Goal: Information Seeking & Learning: Check status

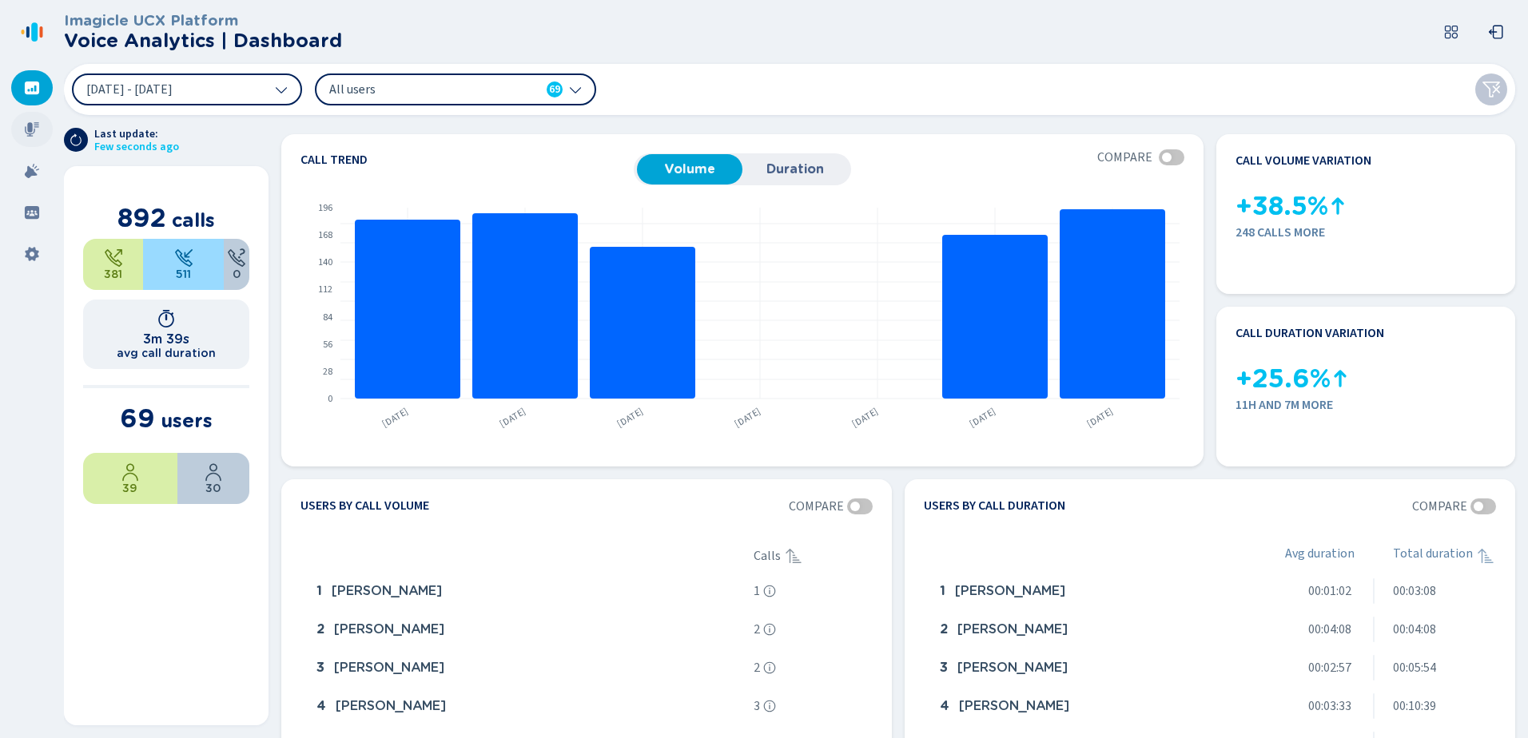
click at [30, 120] on div at bounding box center [32, 129] width 42 height 35
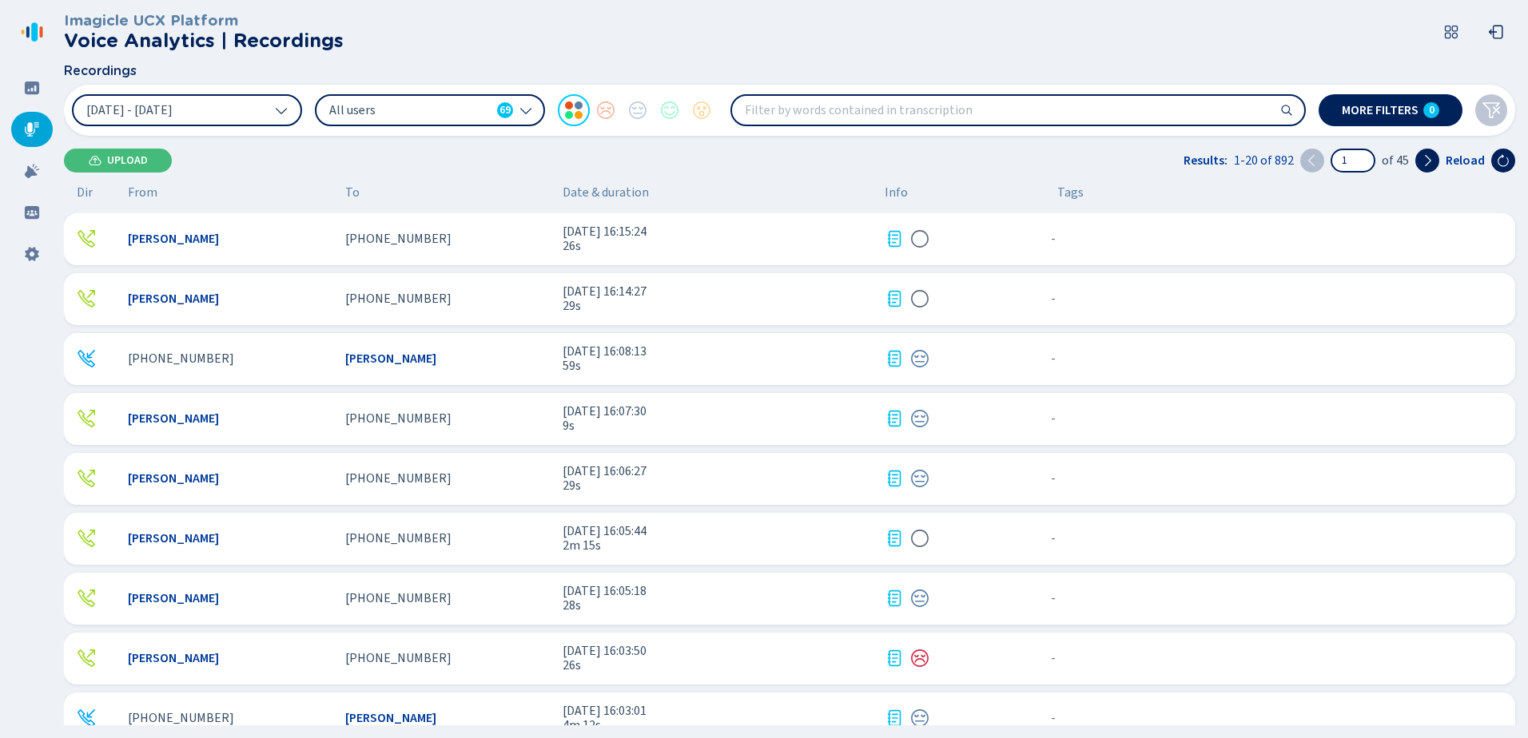
click at [154, 244] on span "[PERSON_NAME]" at bounding box center [173, 239] width 91 height 14
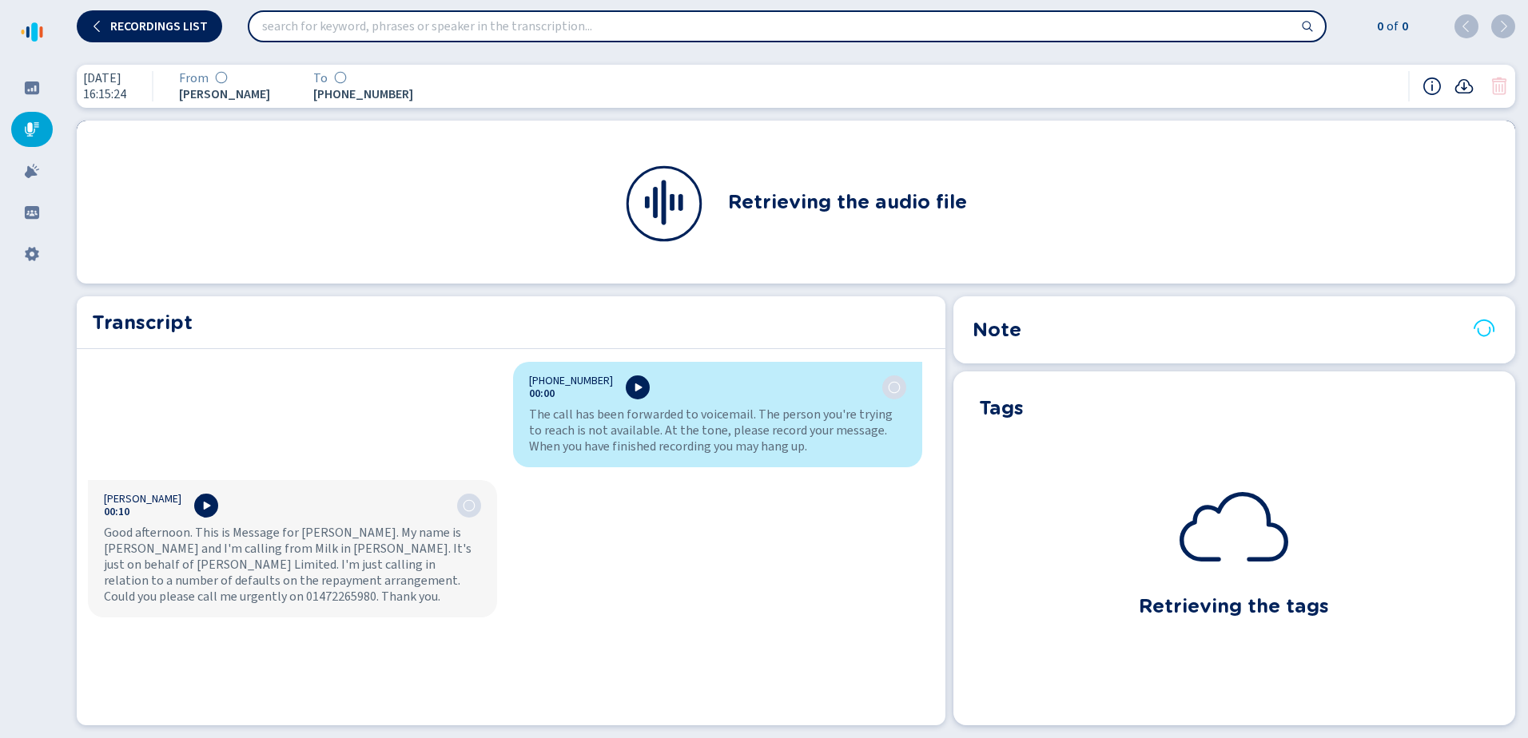
click at [1462, 89] on icon at bounding box center [1463, 86] width 19 height 19
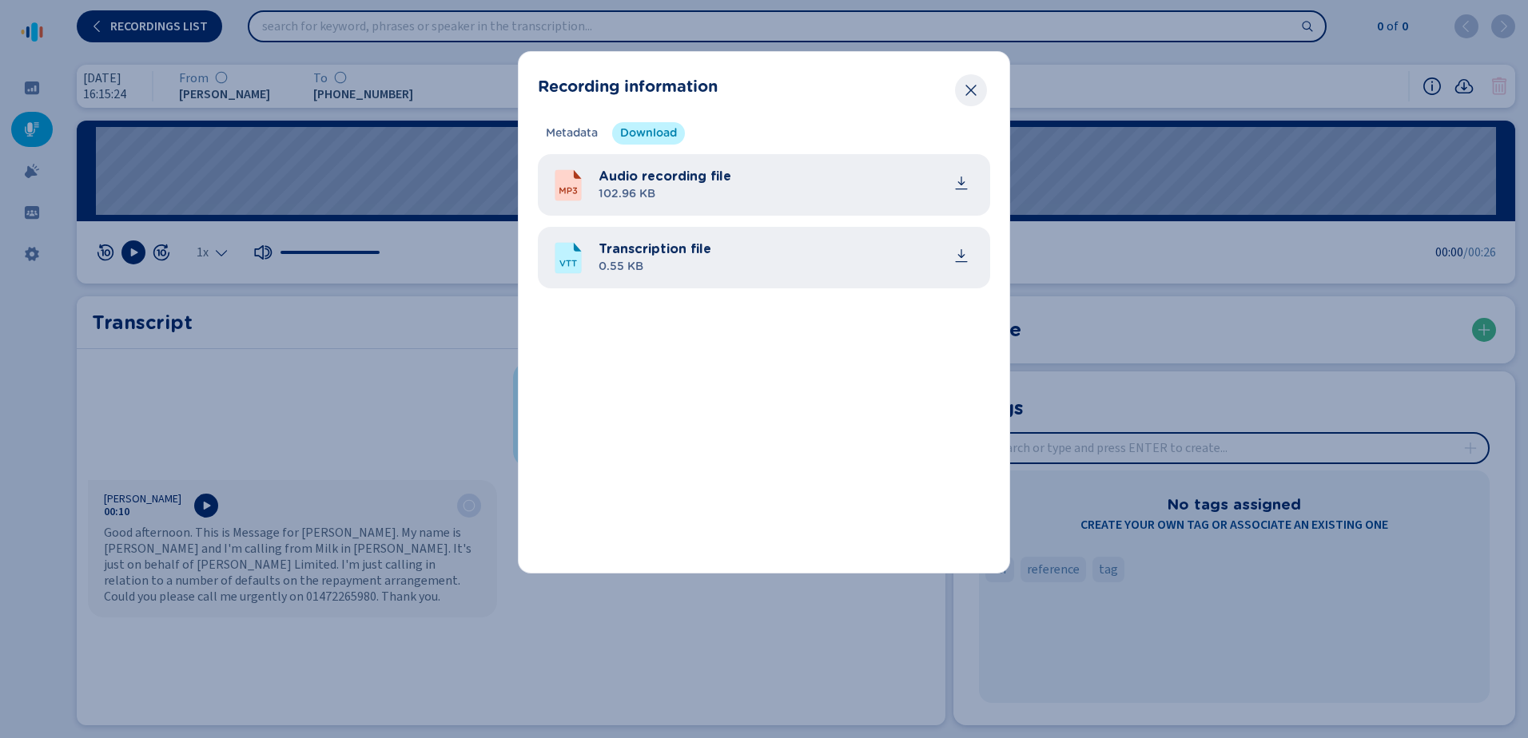
click at [974, 88] on icon "Close" at bounding box center [971, 90] width 16 height 16
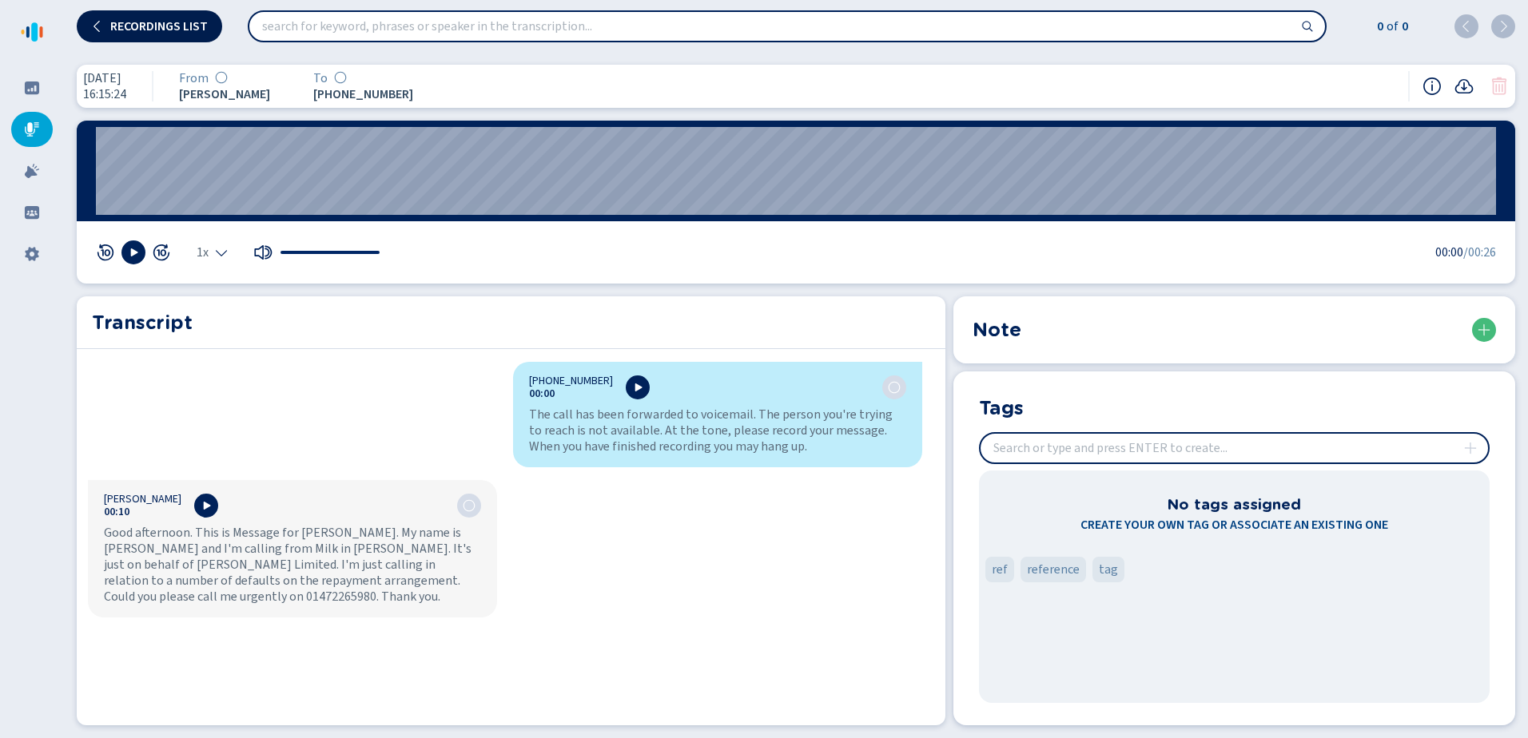
click at [121, 21] on span "Recordings list" at bounding box center [158, 26] width 97 height 13
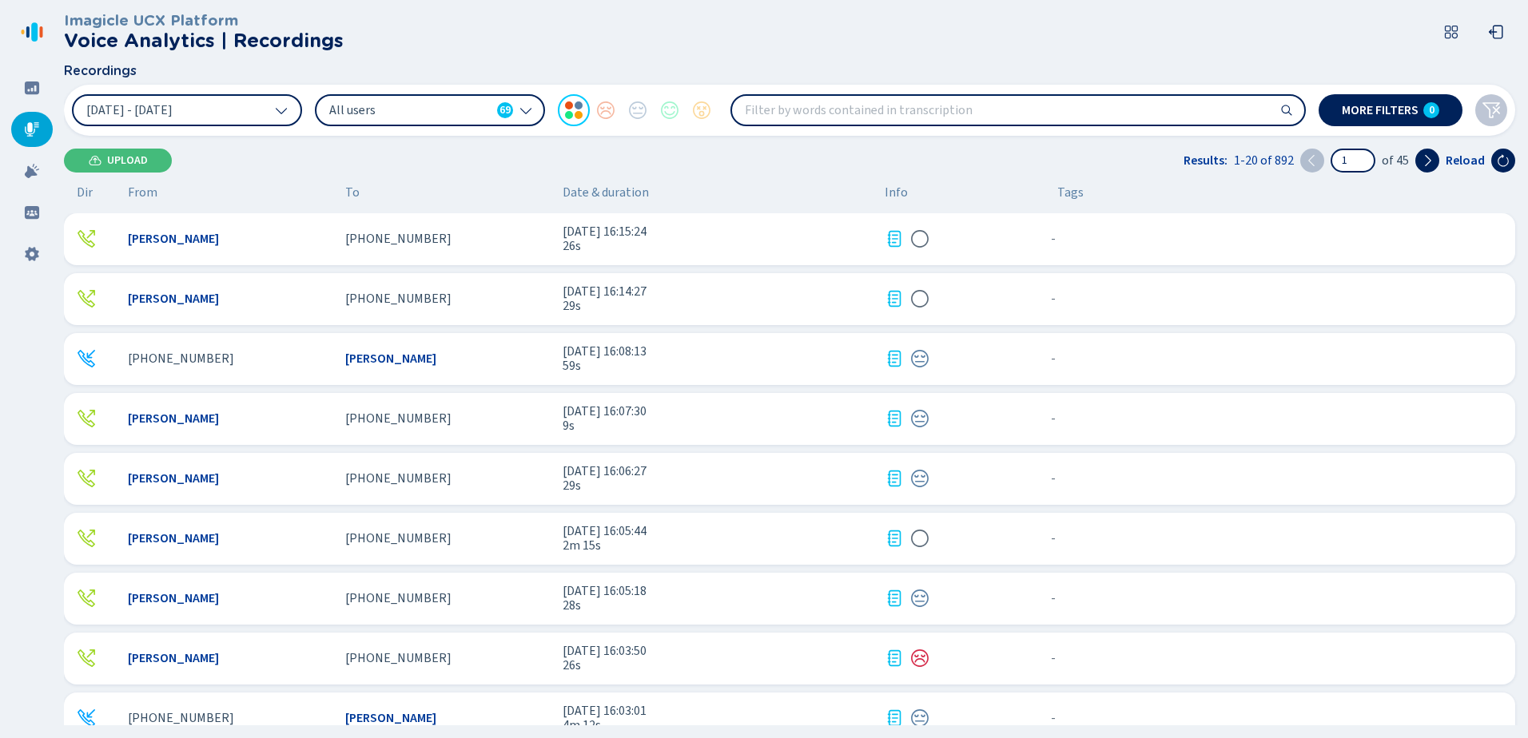
click at [161, 413] on span "[PERSON_NAME]" at bounding box center [173, 419] width 91 height 14
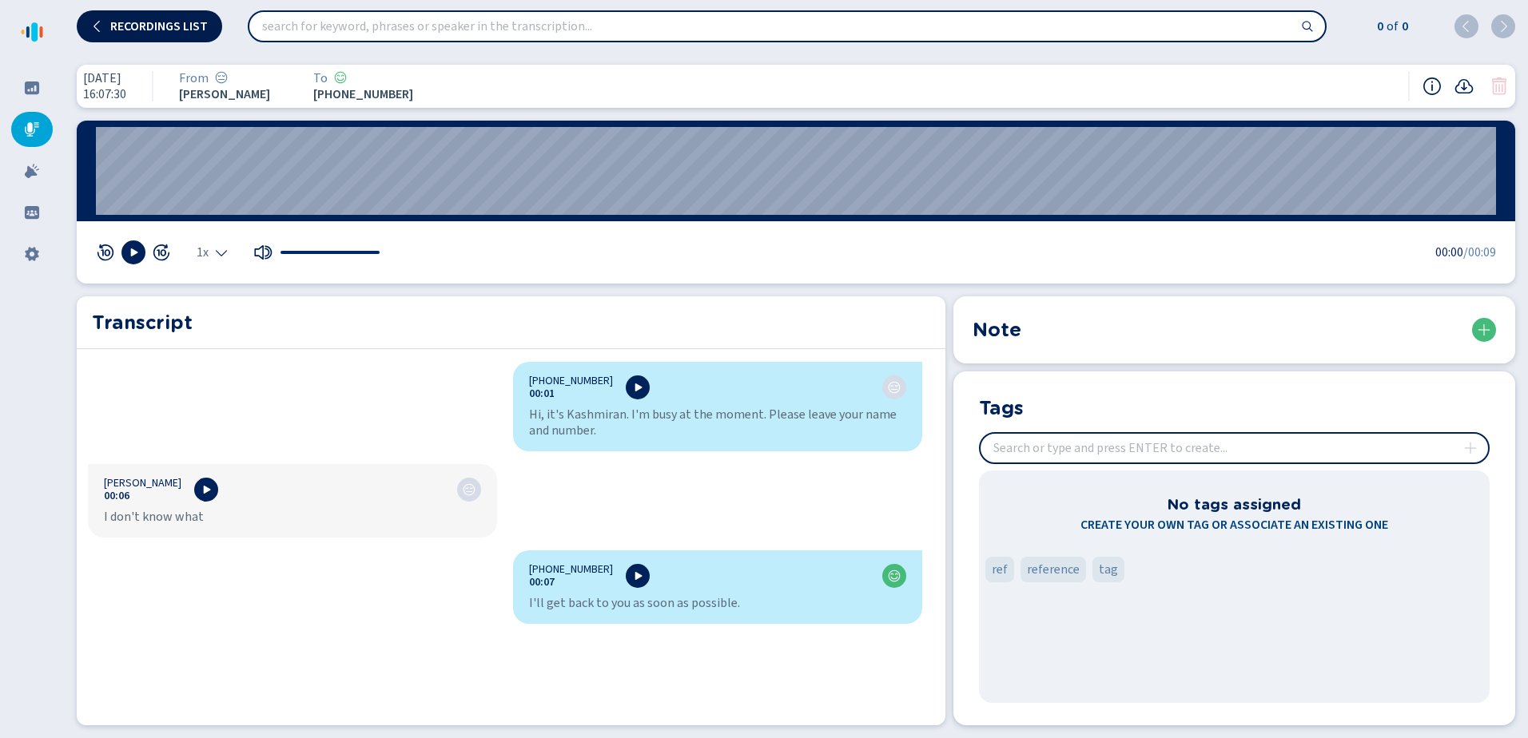
click at [167, 31] on span "Recordings list" at bounding box center [158, 26] width 97 height 13
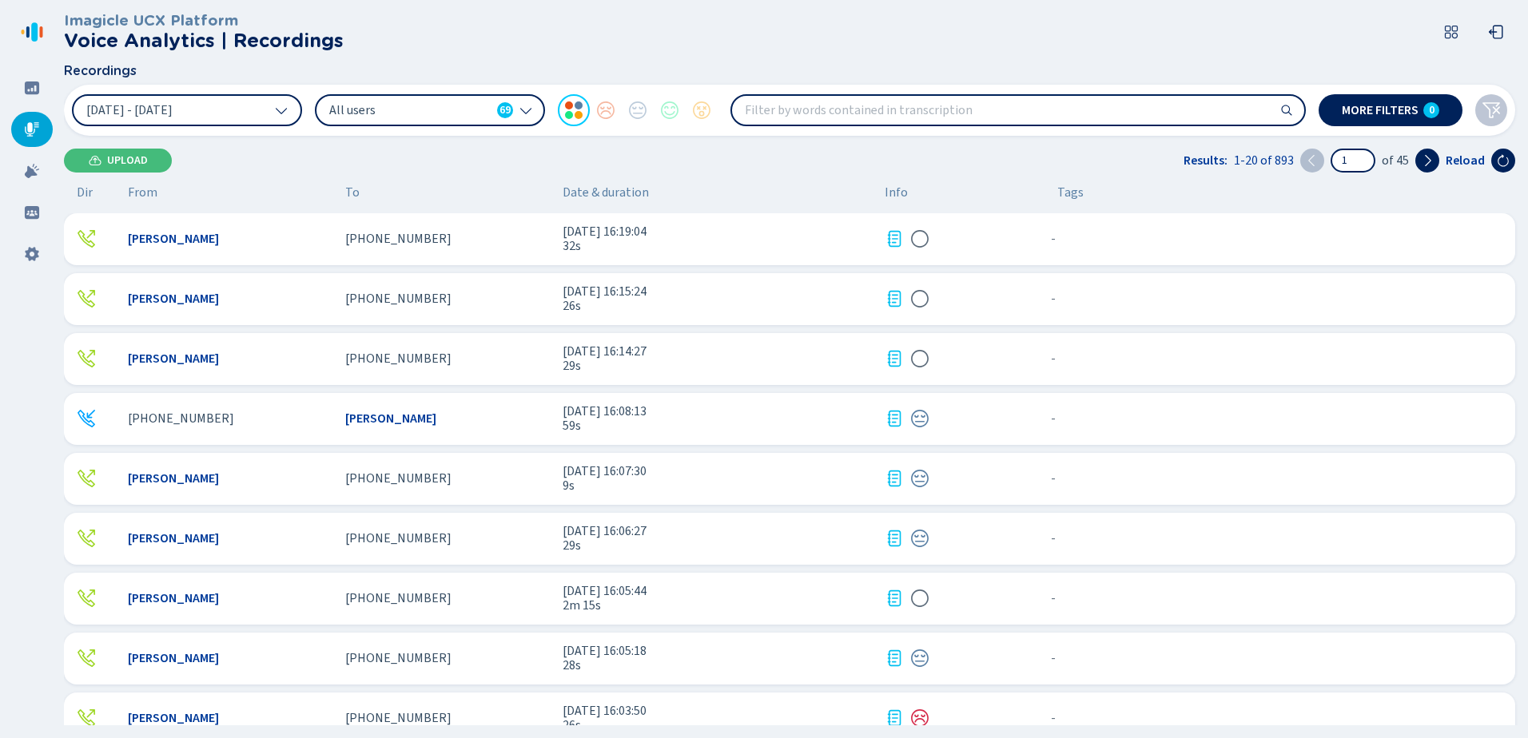
click at [893, 236] on icon at bounding box center [895, 239] width 14 height 16
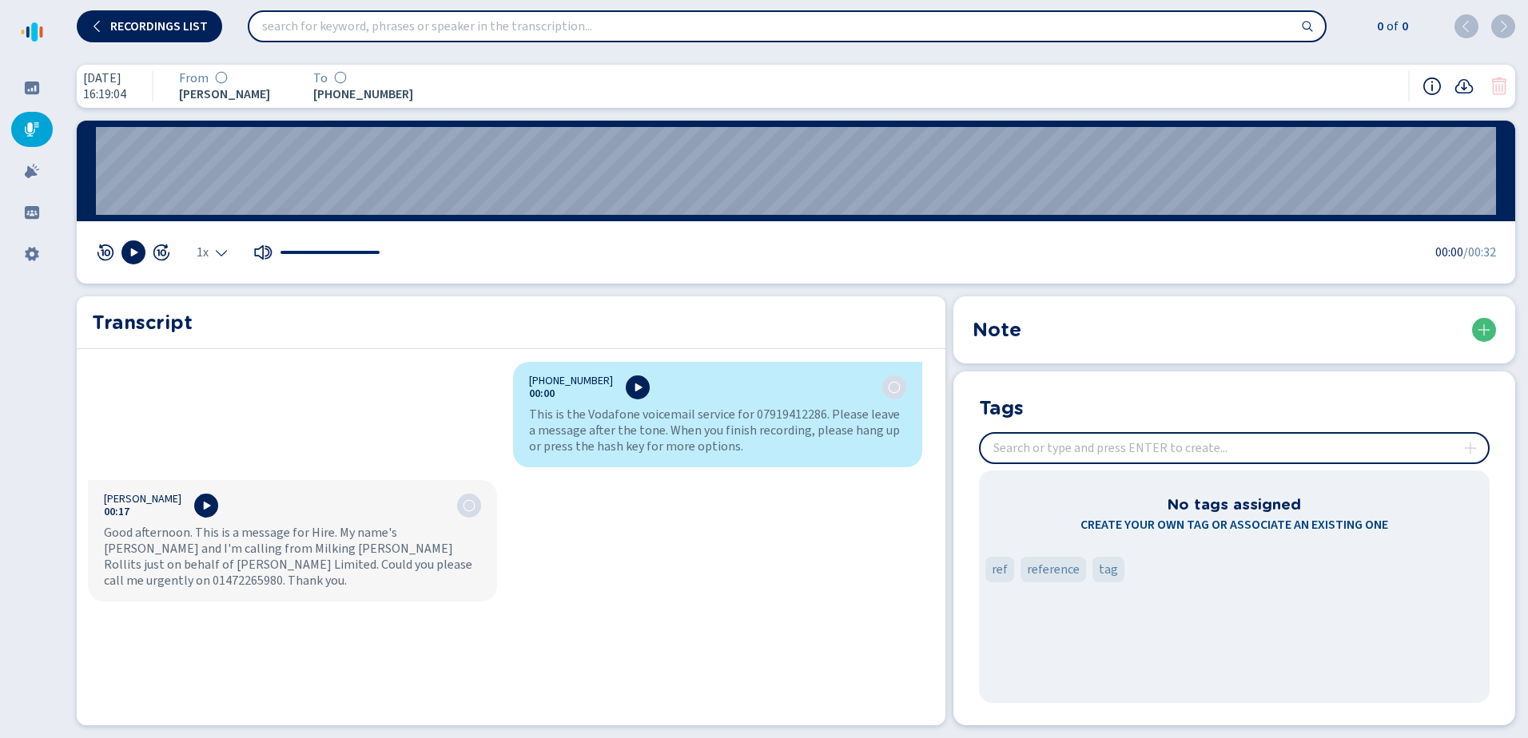
click at [1431, 82] on icon at bounding box center [1432, 87] width 18 height 18
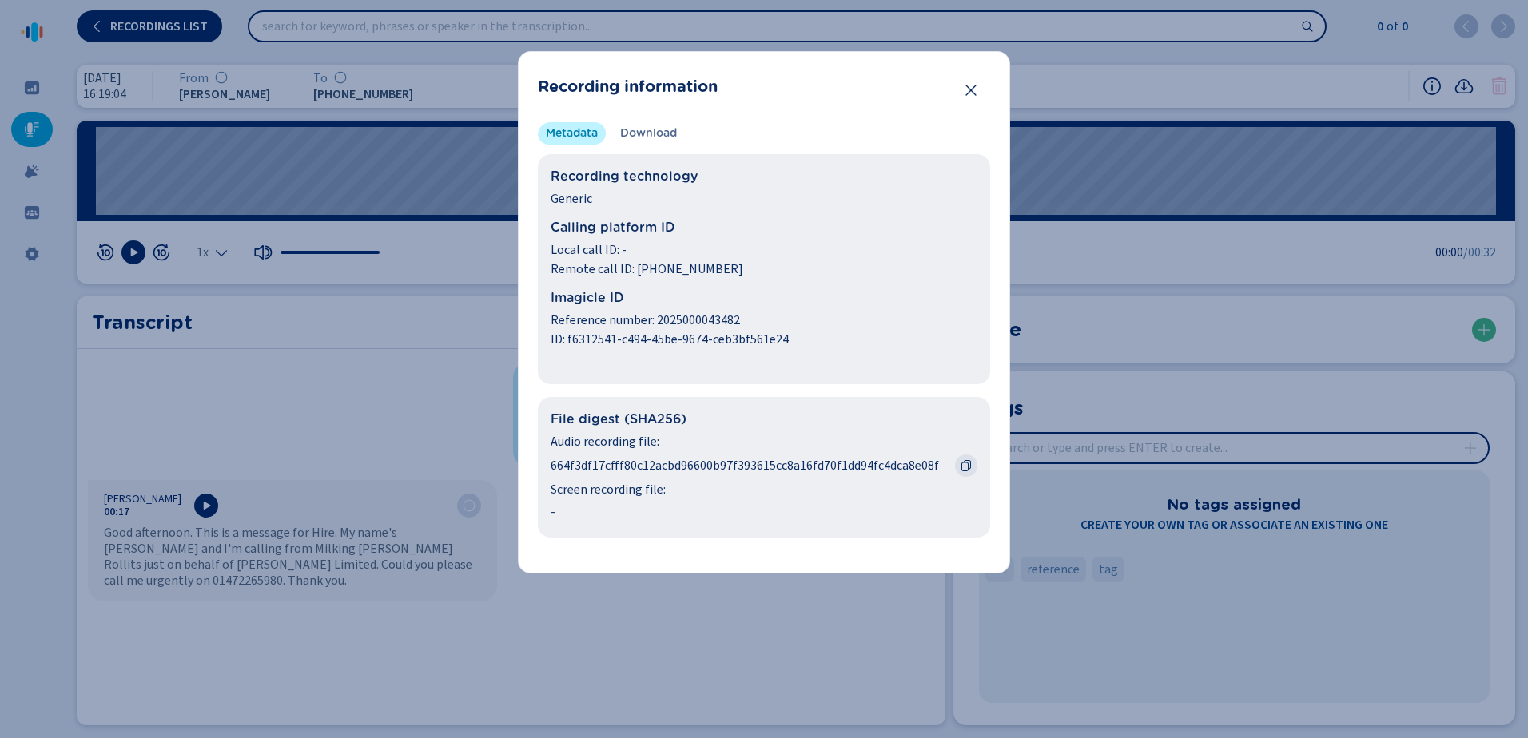
click at [967, 463] on icon "Copy to clipboard" at bounding box center [966, 465] width 13 height 13
drag, startPoint x: 754, startPoint y: 318, endPoint x: 657, endPoint y: 322, distance: 97.6
click at [657, 322] on span "Reference number: 2025000043482" at bounding box center [764, 320] width 427 height 19
copy span "2025000043482"
drag, startPoint x: 969, startPoint y: 89, endPoint x: 957, endPoint y: 91, distance: 12.2
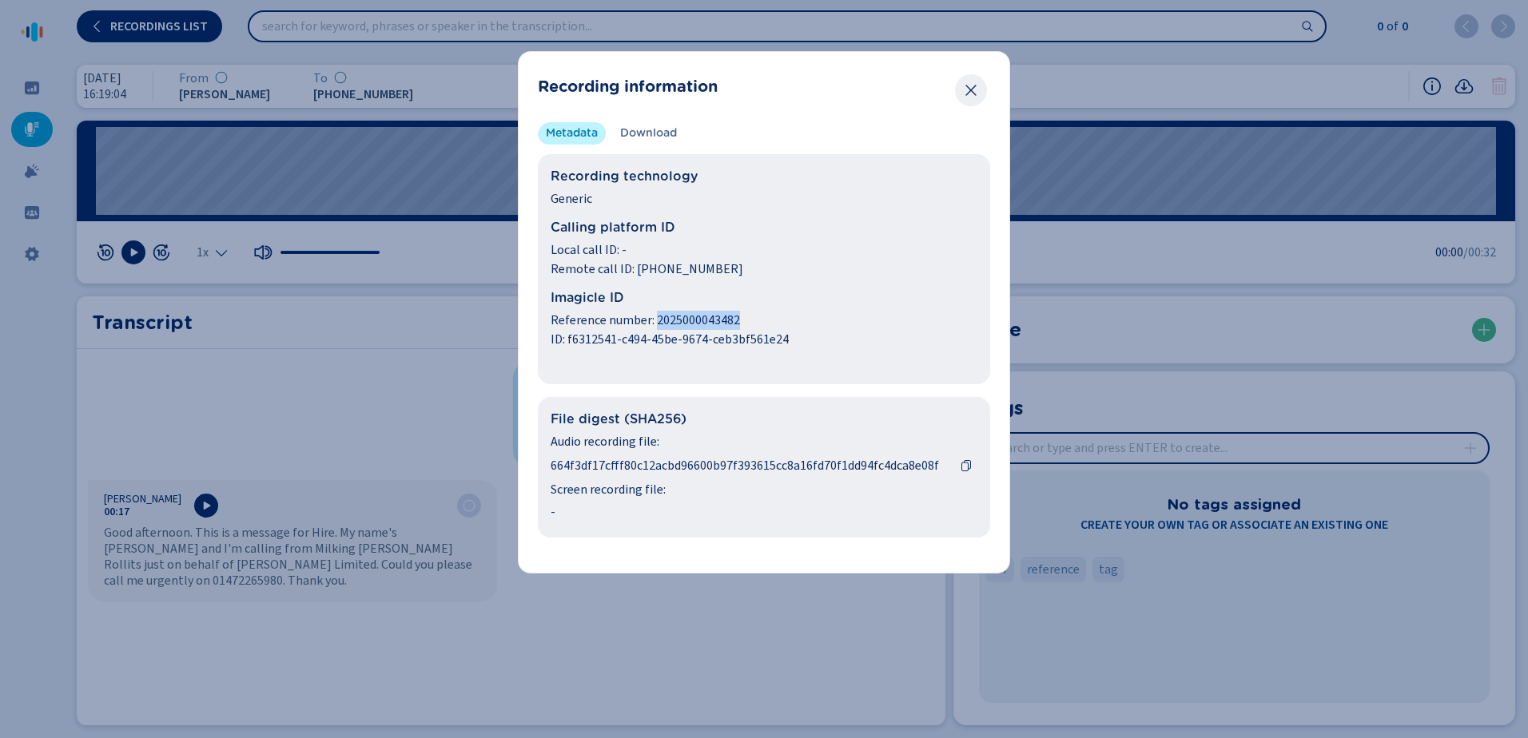
click at [968, 89] on icon "Close" at bounding box center [971, 90] width 16 height 16
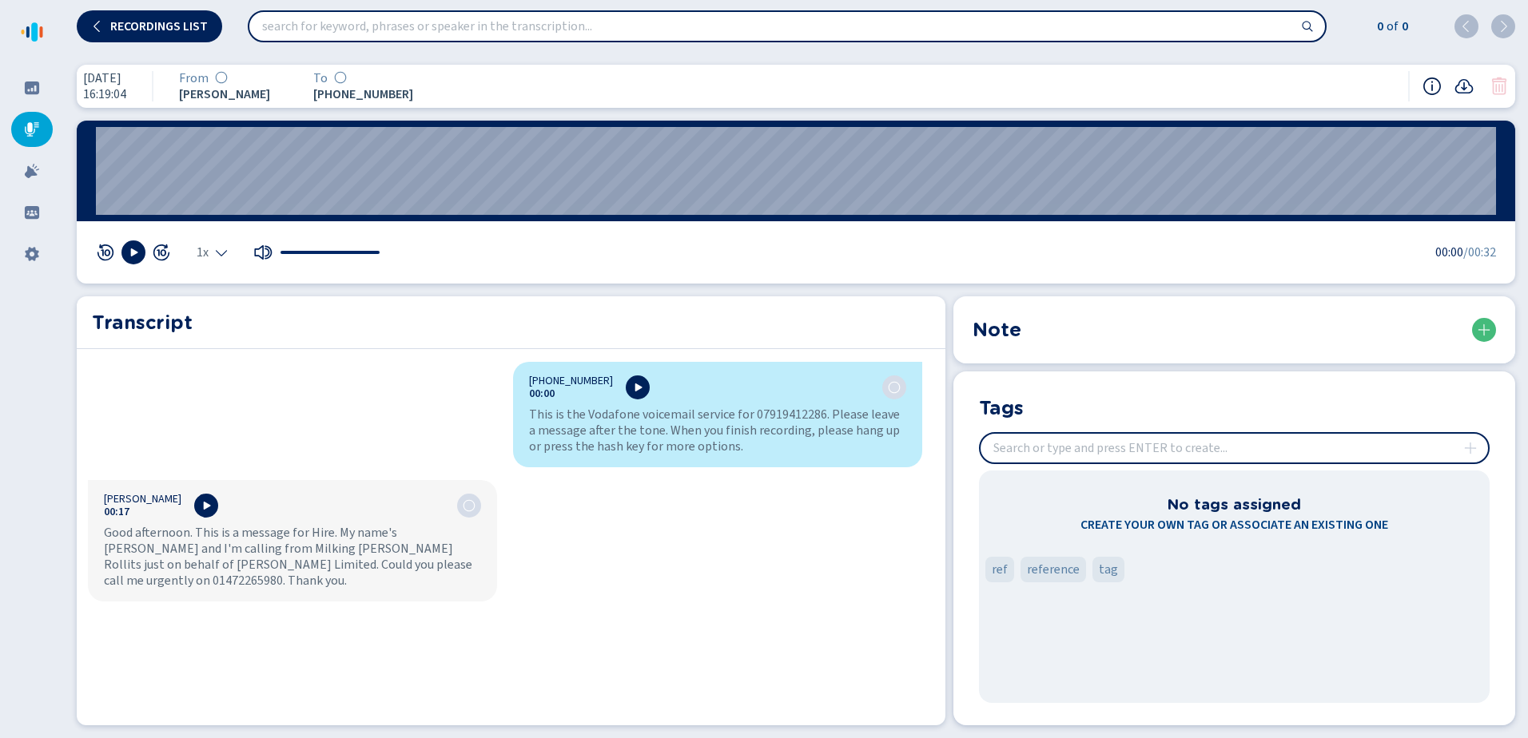
click at [1426, 87] on icon at bounding box center [1431, 86] width 19 height 19
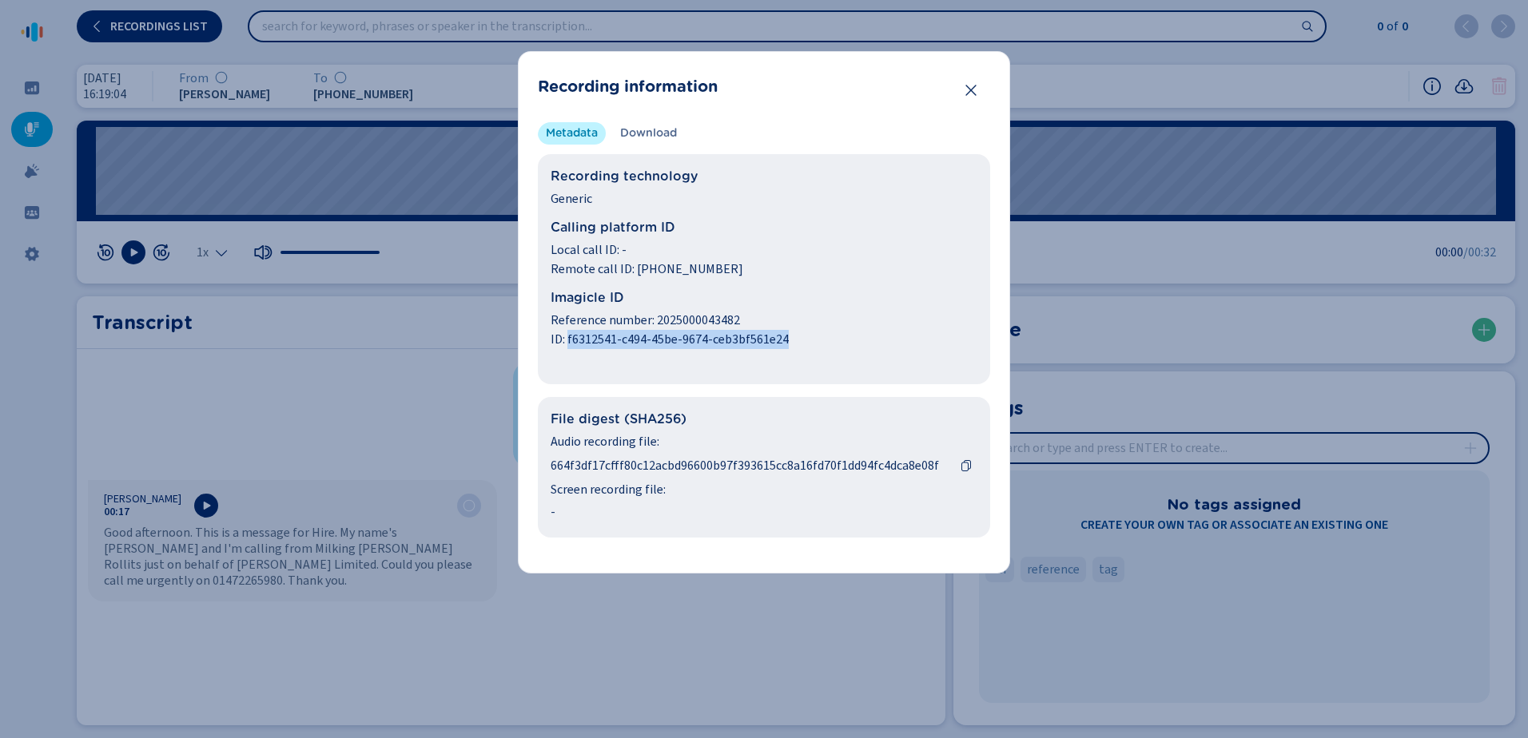
drag, startPoint x: 789, startPoint y: 338, endPoint x: 567, endPoint y: 336, distance: 223.0
click at [567, 336] on span "ID: f6312541-c494-45be-9674-ceb3bf561e24" at bounding box center [764, 339] width 427 height 19
copy span "f6312541-c494-45be-9674-ceb3bf561e24"
drag, startPoint x: 682, startPoint y: 270, endPoint x: 634, endPoint y: 269, distance: 48.8
click at [634, 269] on span "Remote call ID: 3147096" at bounding box center [764, 269] width 427 height 19
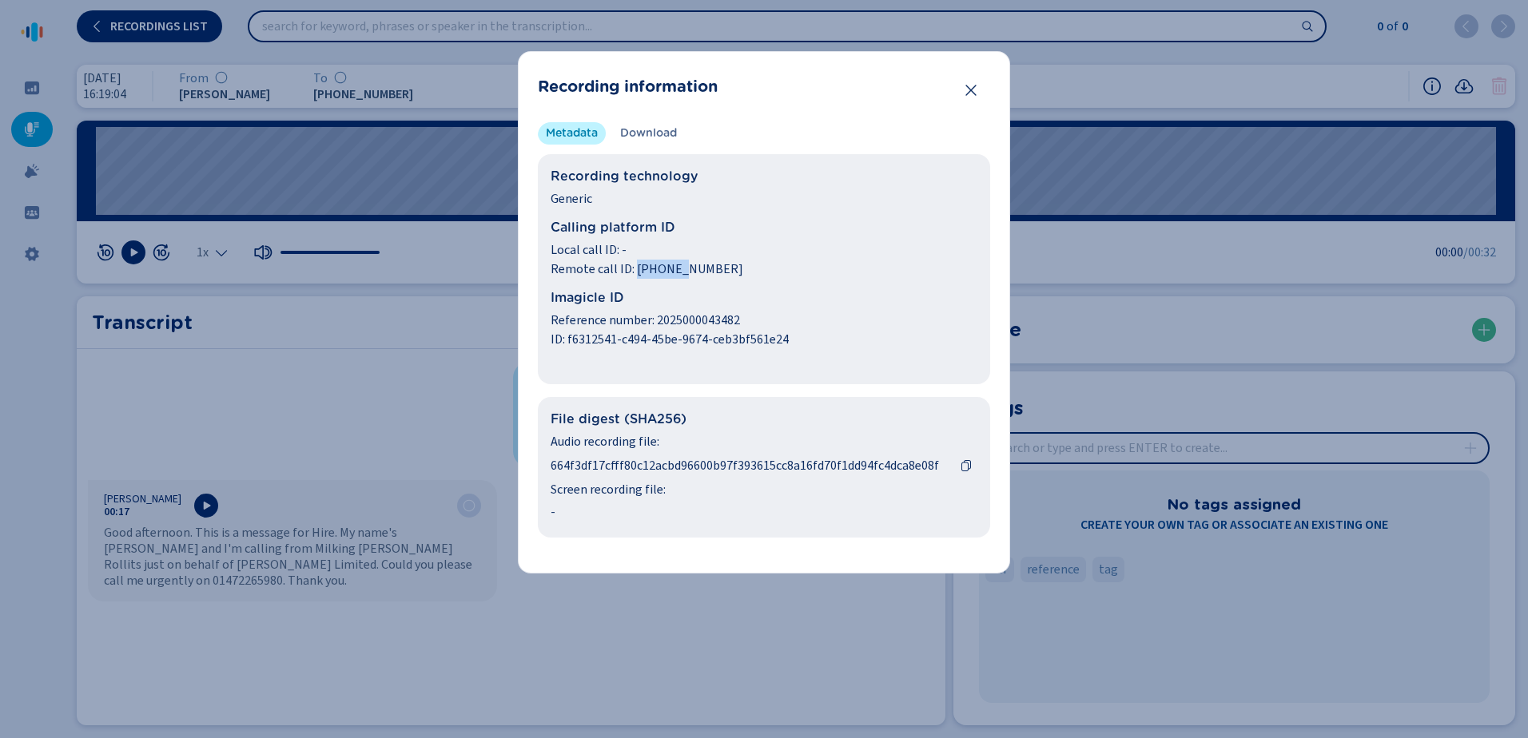
copy span "3147096"
click at [940, 465] on span "664f3df17cfff80c12acbd96600b97f393615cc8a16fd70f1dd94fc4dca8e08f" at bounding box center [750, 465] width 398 height 19
drag, startPoint x: 937, startPoint y: 463, endPoint x: 546, endPoint y: 464, distance: 391.6
click at [546, 464] on div "File digest (SHA256) Audio recording file: 664f3df17cfff80c12acbd96600b97f39361…" at bounding box center [764, 467] width 452 height 141
copy span "664f3df17cfff80c12acbd96600b97f393615cc8a16fd70f1dd94fc4dca8e08f"
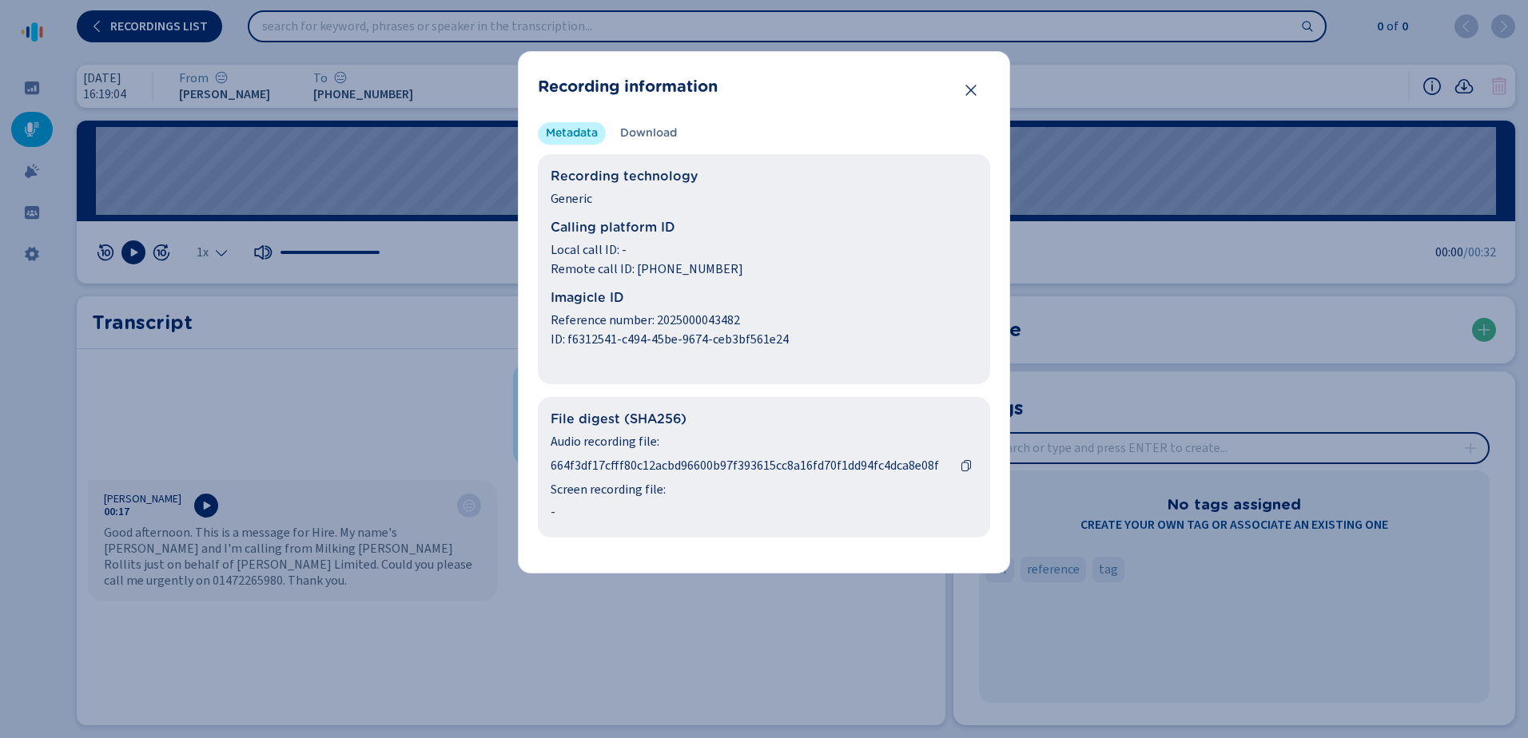
click at [1167, 70] on div "Recording information Metadata Download Recording technology Generic Calling pl…" at bounding box center [764, 369] width 1528 height 738
click at [972, 89] on icon "Close" at bounding box center [970, 90] width 10 height 11
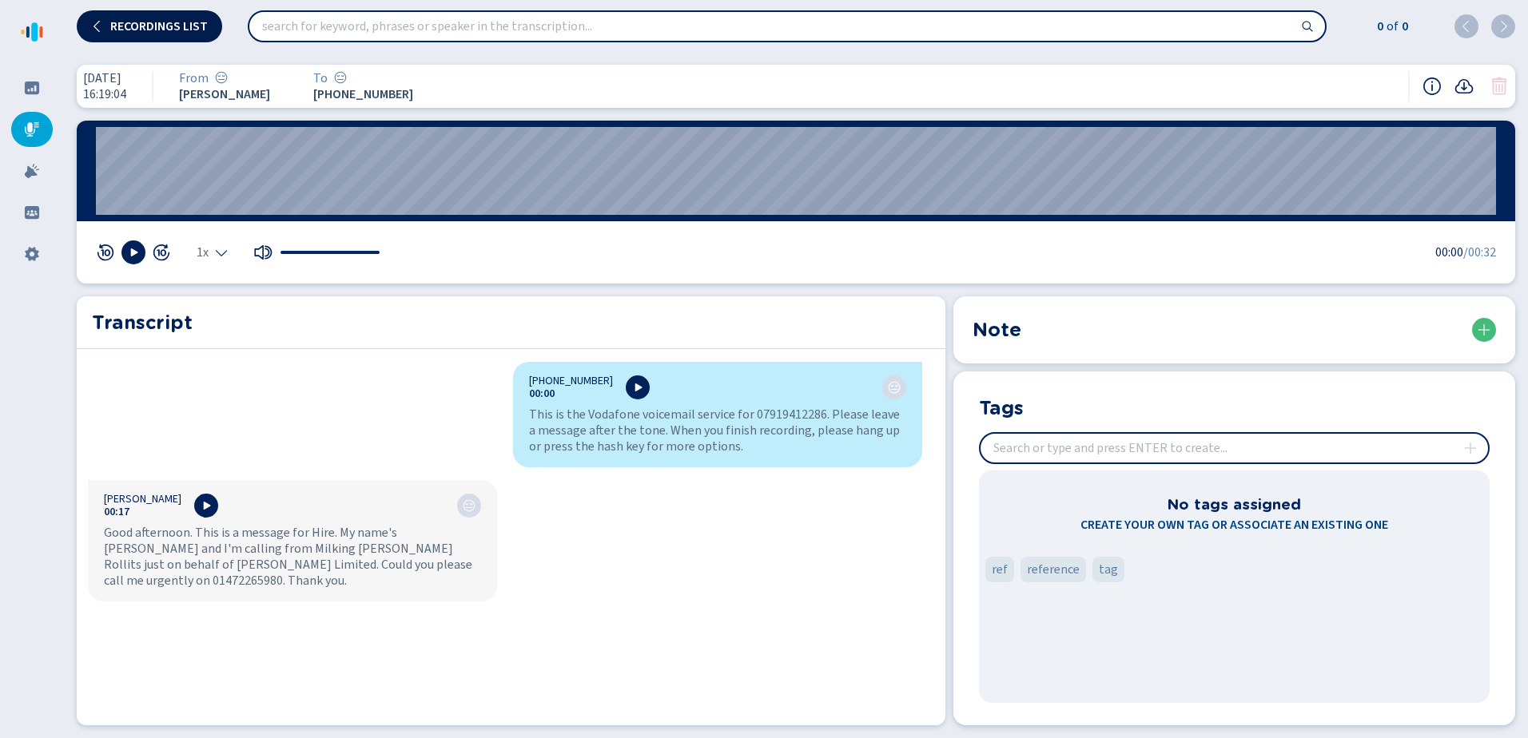
click at [150, 30] on span "Recordings list" at bounding box center [158, 26] width 97 height 13
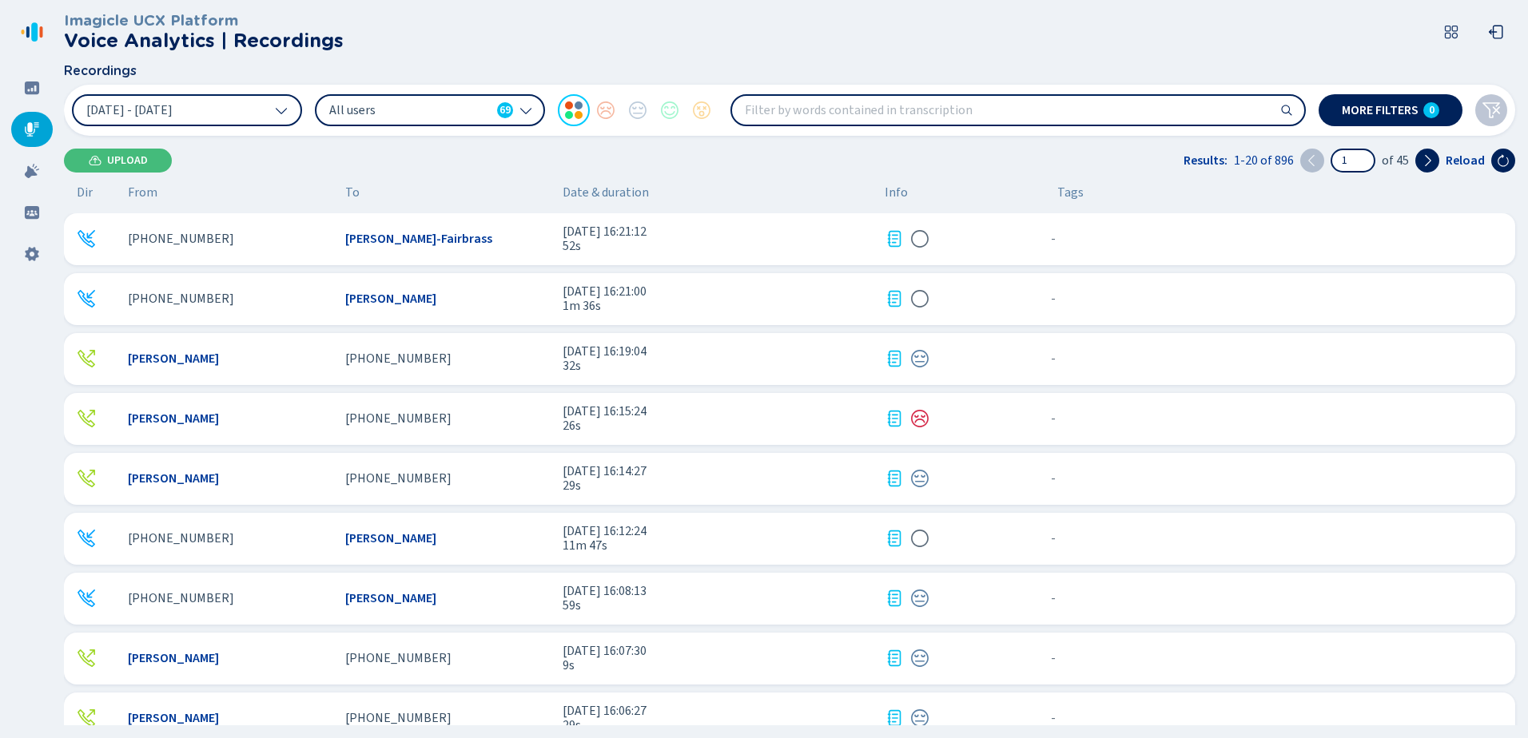
click at [356, 239] on span "Jenna Emsley-Fairbrass" at bounding box center [418, 239] width 147 height 14
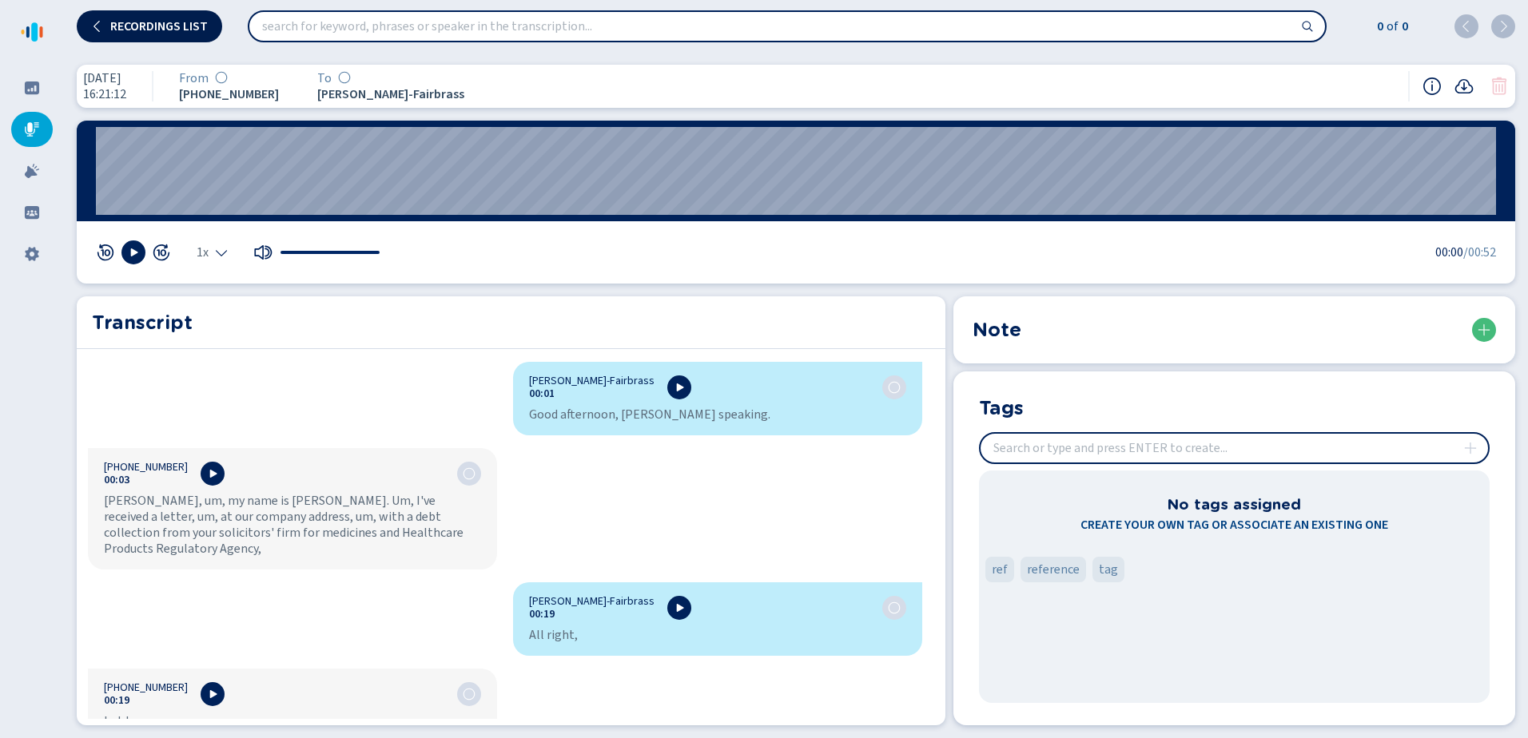
click at [155, 22] on span "Recordings list" at bounding box center [158, 26] width 97 height 13
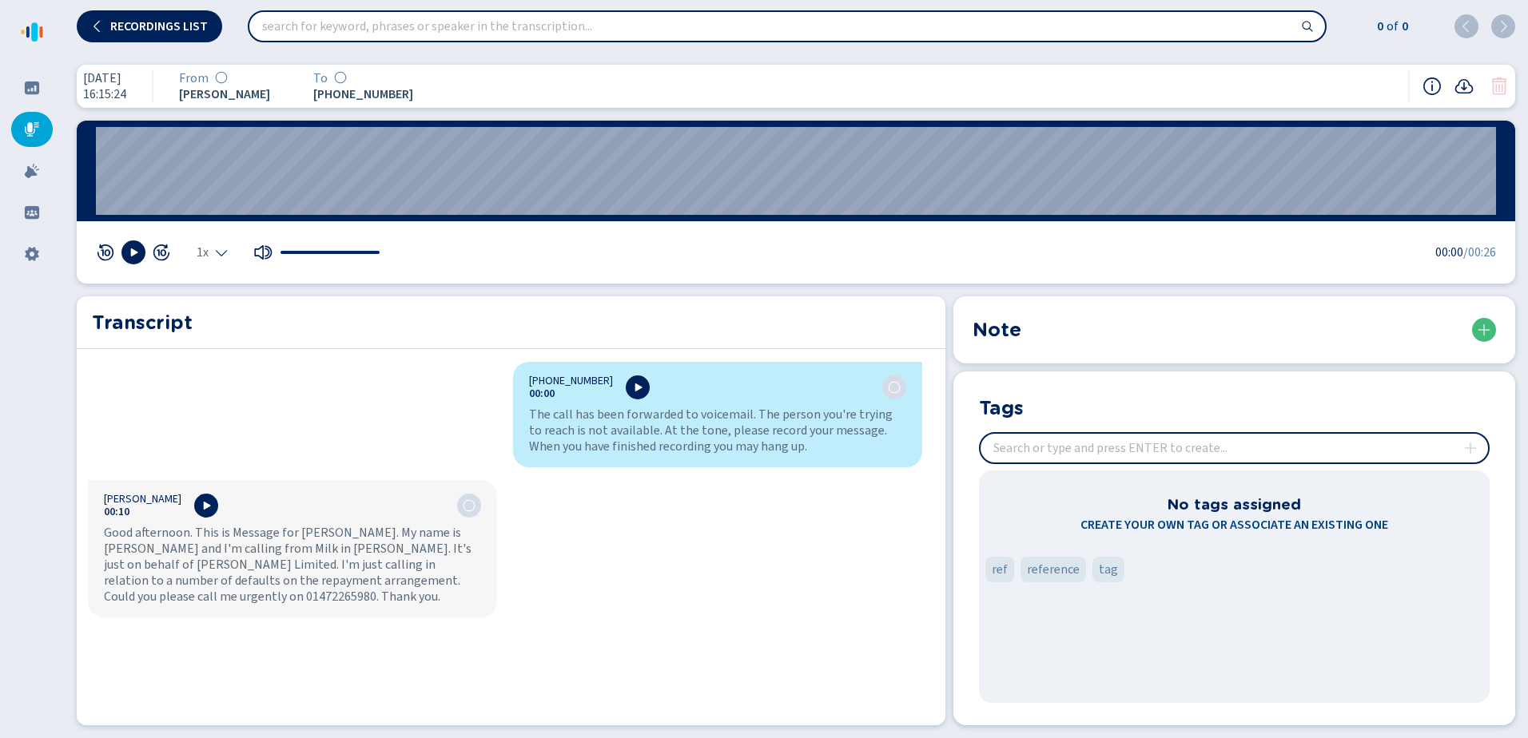
click at [933, 34] on input "search" at bounding box center [787, 26] width 1076 height 29
paste input "20250902151524-2c43cd6e-777a-4fa2-b9c5-ac2fa3051d88"
type input "20250902151524-2c43cd6e-777a-4fa2-b9c5-ac2fa3051d88"
click at [178, 18] on button "Recordings list" at bounding box center [149, 26] width 145 height 32
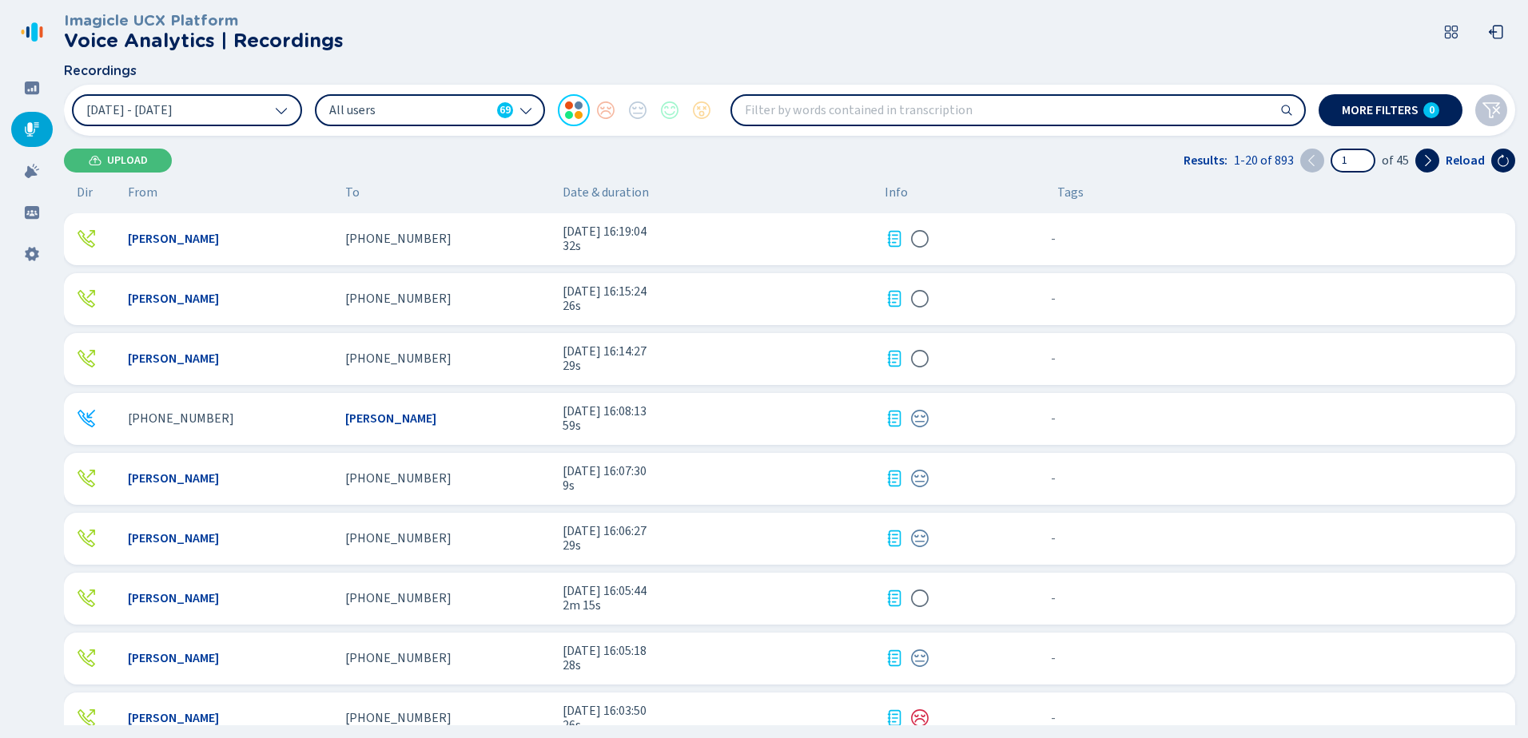
click at [839, 106] on input "search" at bounding box center [1018, 110] width 572 height 29
paste input "search"
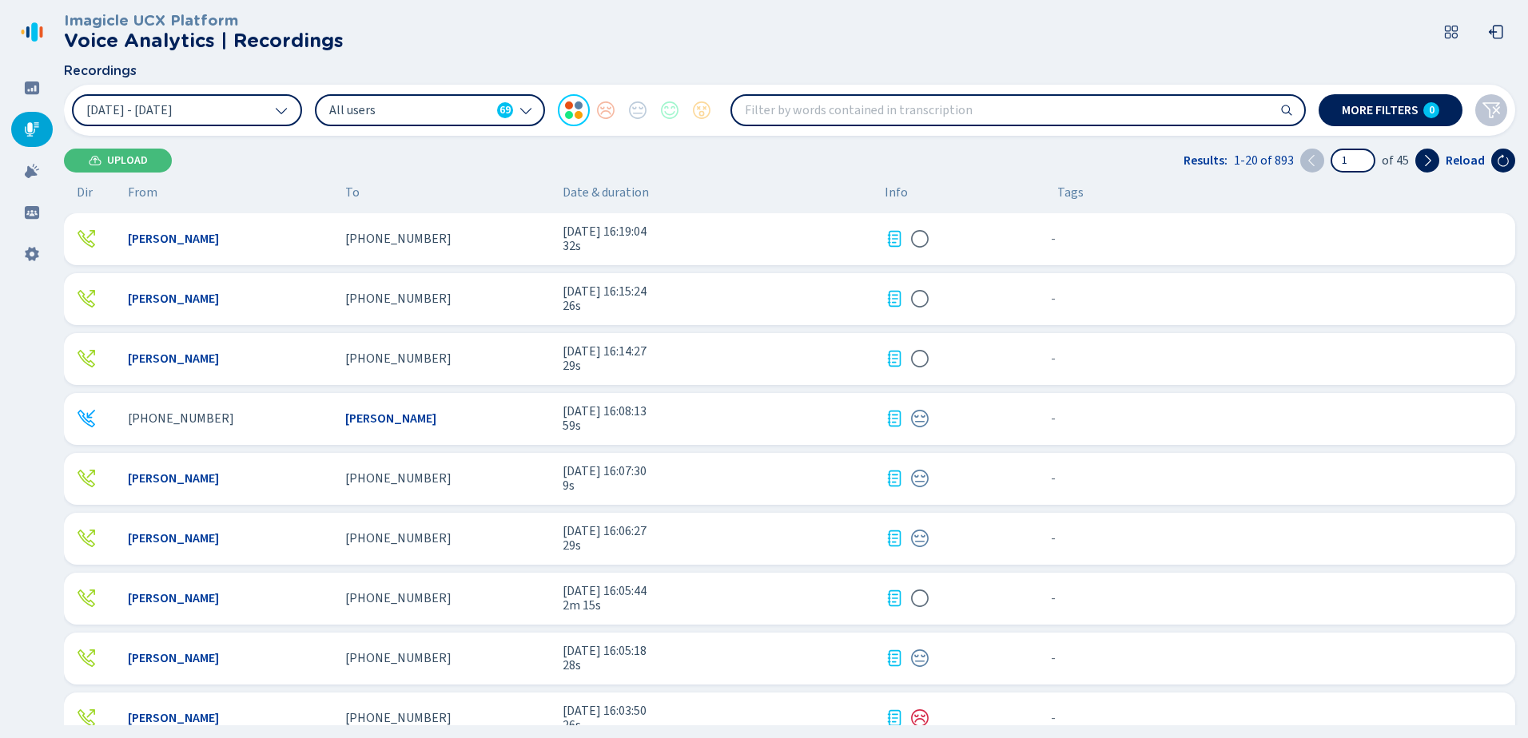
paste input "search"
click at [1384, 113] on span "More filters" at bounding box center [1380, 110] width 77 height 13
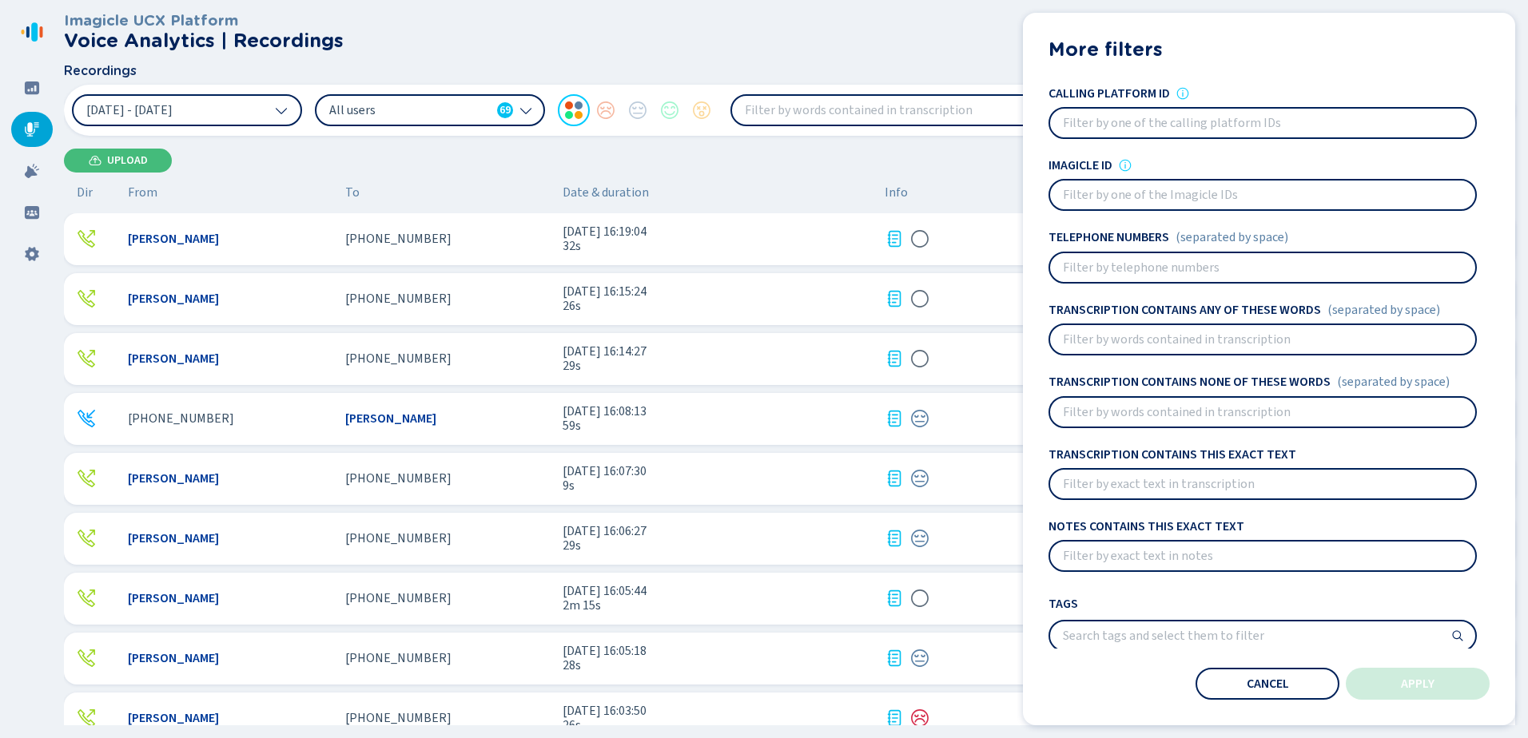
click at [1170, 121] on input at bounding box center [1262, 123] width 425 height 29
paste input "20250902150730-d73b6a7a-4fd1-4a21-a6ee-84e06356d736"
type input "20250902150730-d73b6a7a-4fd1-4a21-a6ee-84e06356d736"
click at [1443, 678] on button "Apply" at bounding box center [1418, 684] width 144 height 32
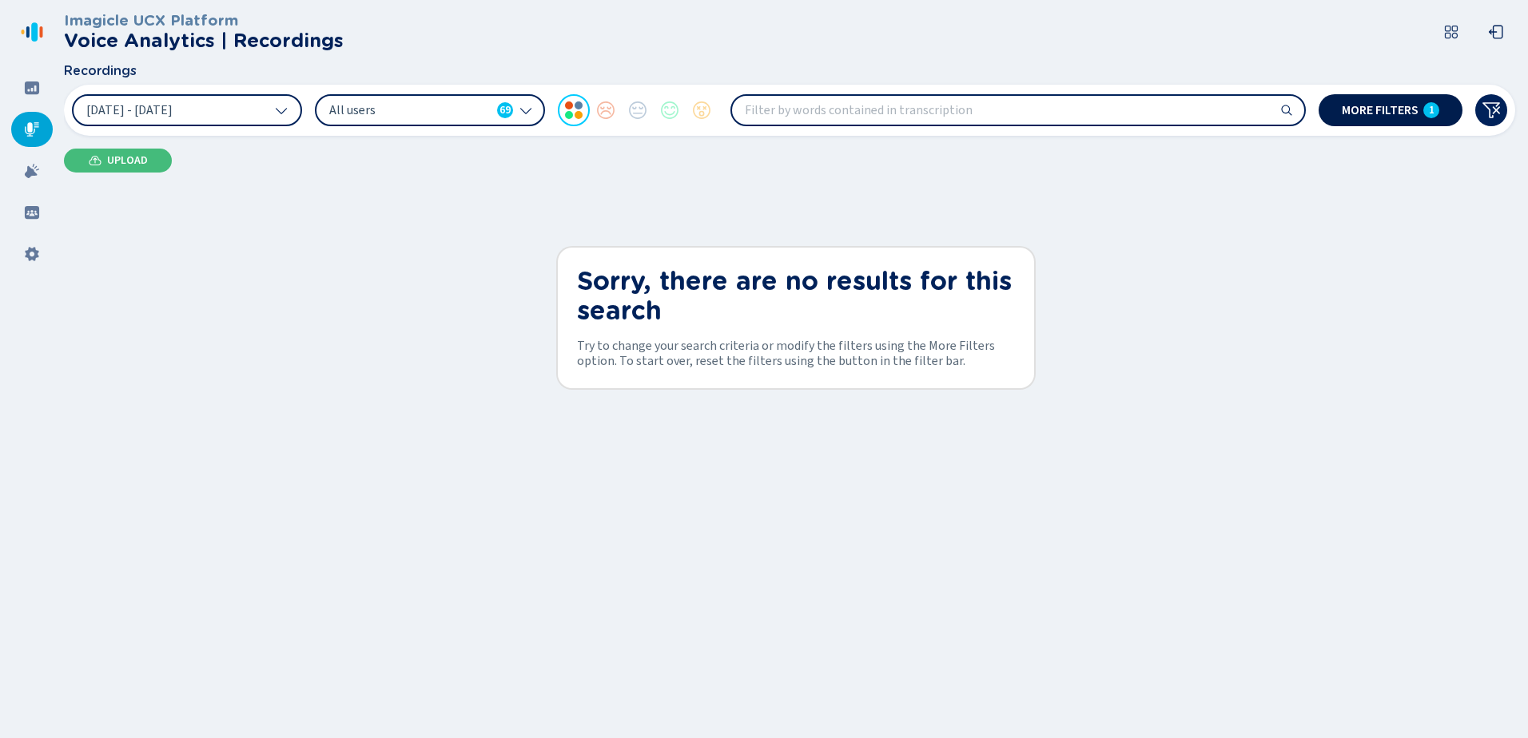
click at [1398, 108] on span "More filters" at bounding box center [1380, 110] width 77 height 13
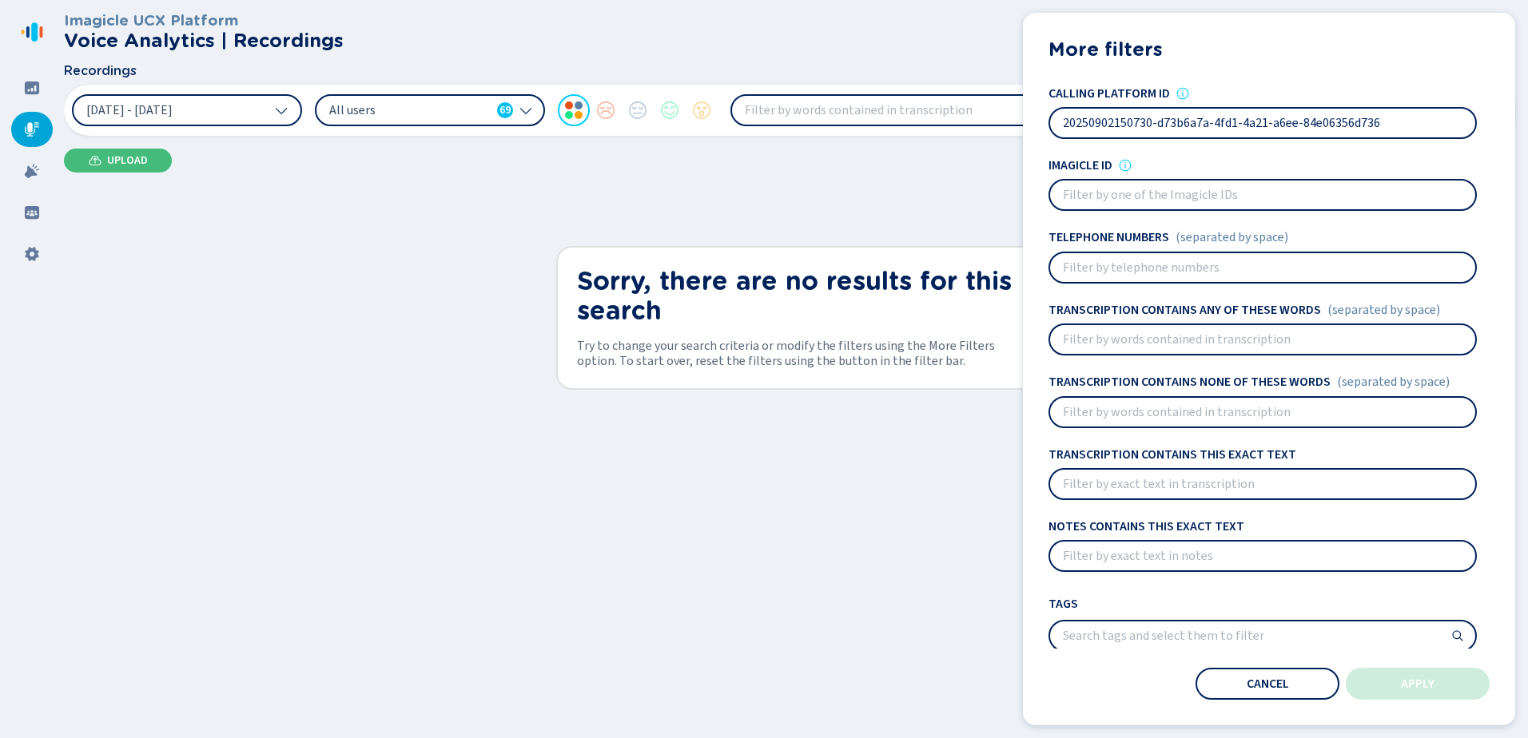
drag, startPoint x: 1415, startPoint y: 120, endPoint x: 929, endPoint y: 125, distance: 485.9
click at [929, 125] on div "[DATE] - [DATE] All users 69 More filters 1 More filters Users All users 69 Sen…" at bounding box center [789, 110] width 1451 height 51
click at [1171, 188] on input at bounding box center [1262, 195] width 425 height 29
paste input "20250902150730-d73b6a7a-4fd1-4a21-a6ee-84e06356d736"
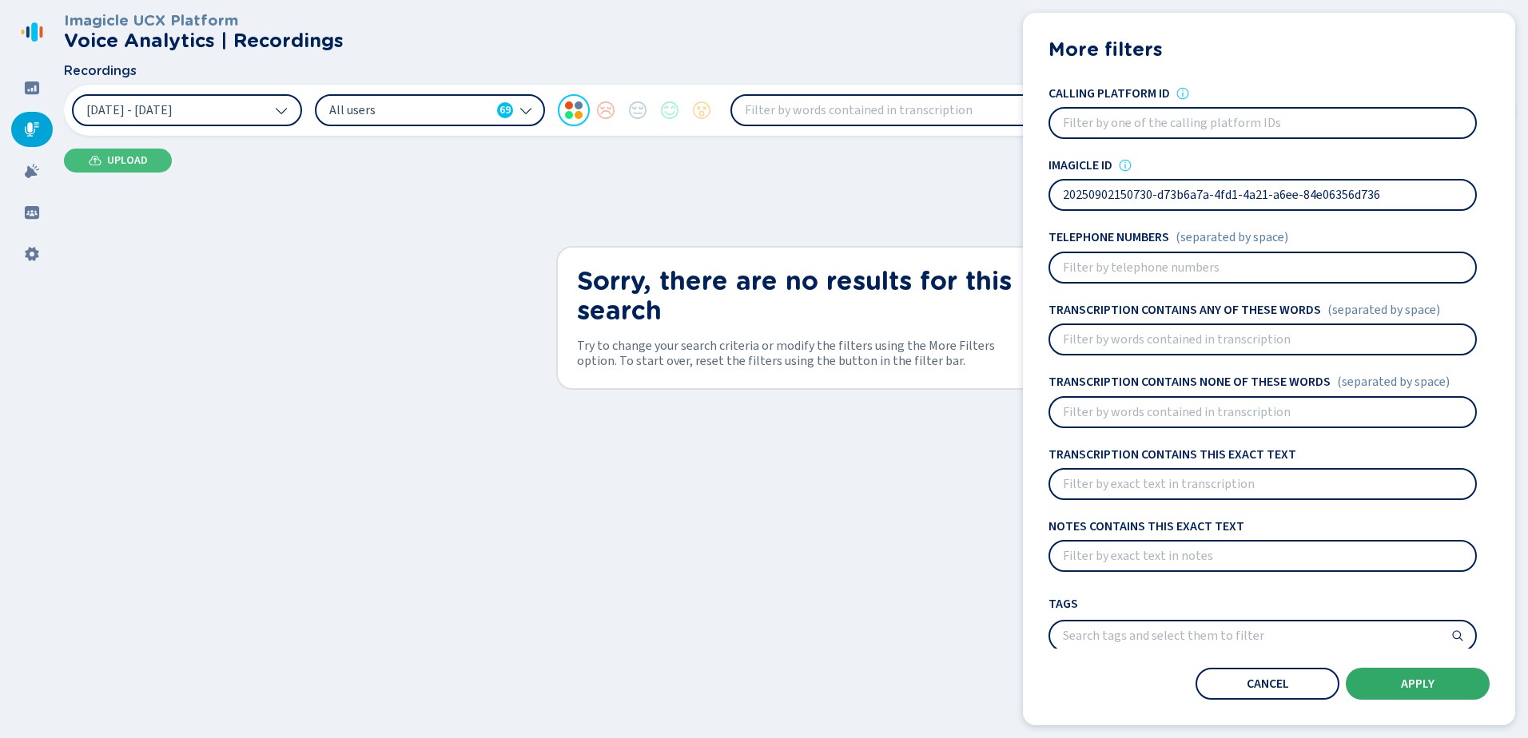
type input "20250902150730-d73b6a7a-4fd1-4a21-a6ee-84e06356d736"
click at [1392, 685] on button "Apply" at bounding box center [1418, 684] width 144 height 32
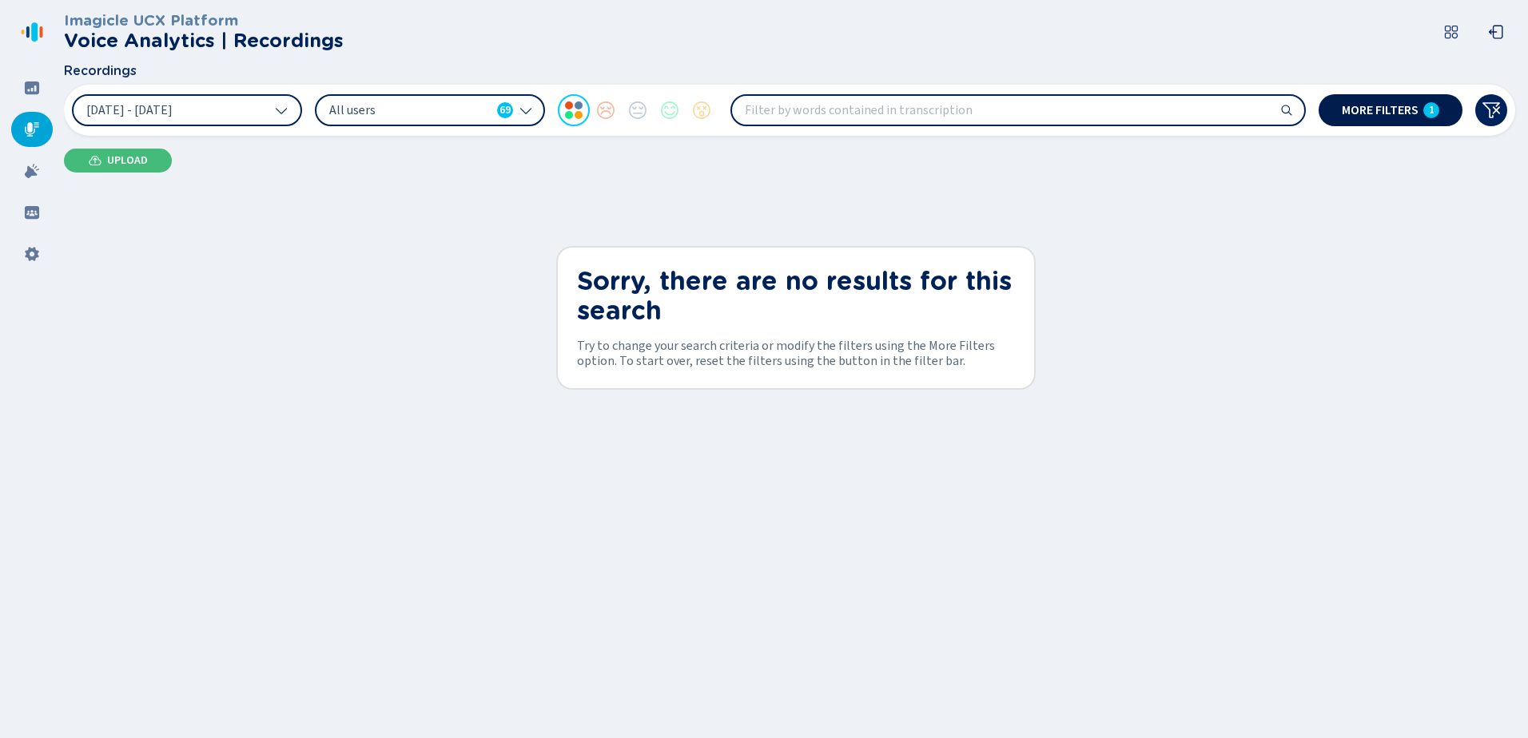
click at [1419, 104] on button "More filters 1" at bounding box center [1390, 110] width 144 height 32
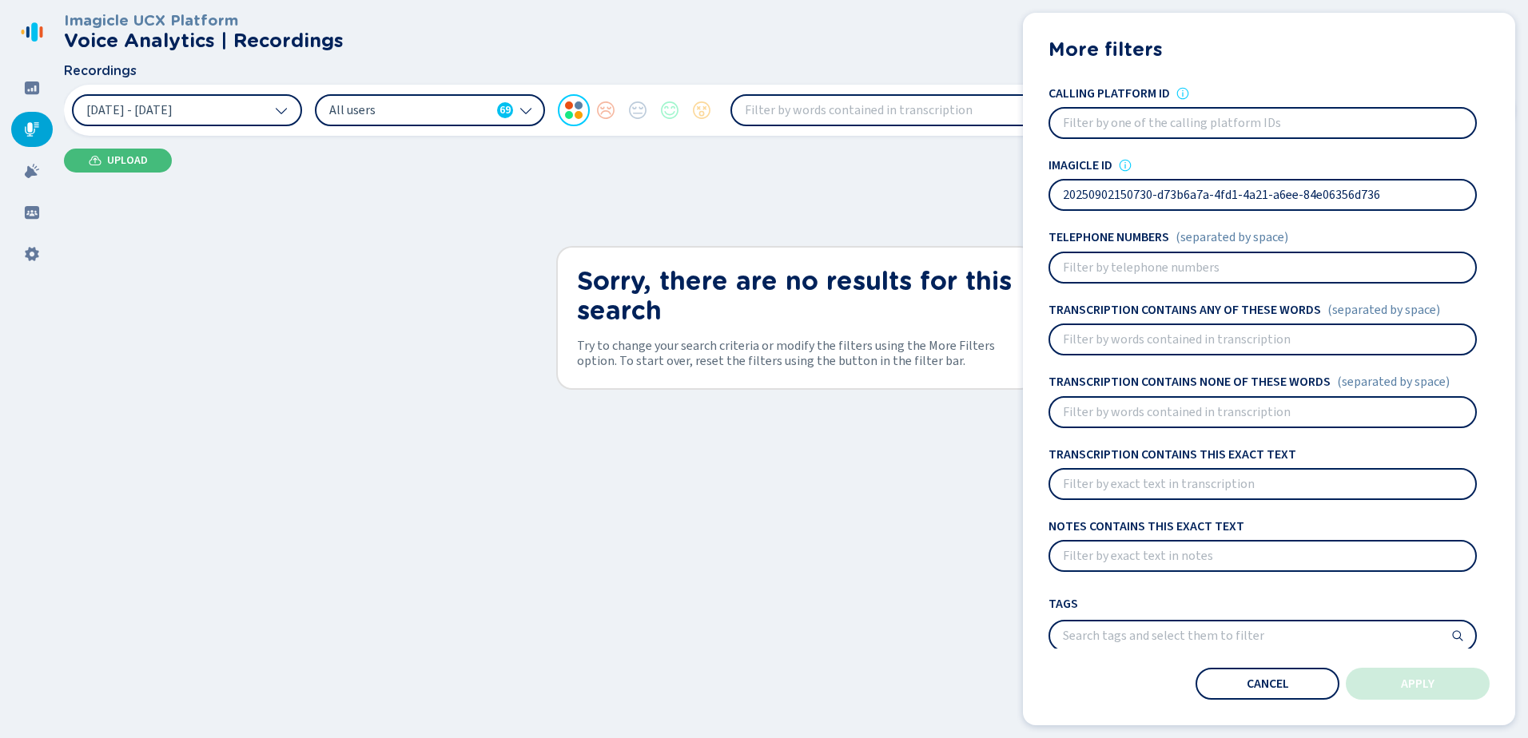
drag, startPoint x: 1407, startPoint y: 200, endPoint x: 1018, endPoint y: 204, distance: 389.2
click at [1018, 136] on div "Recordings [DATE] - [DATE] All users 69 More filters 1 More filters Users All u…" at bounding box center [789, 100] width 1451 height 72
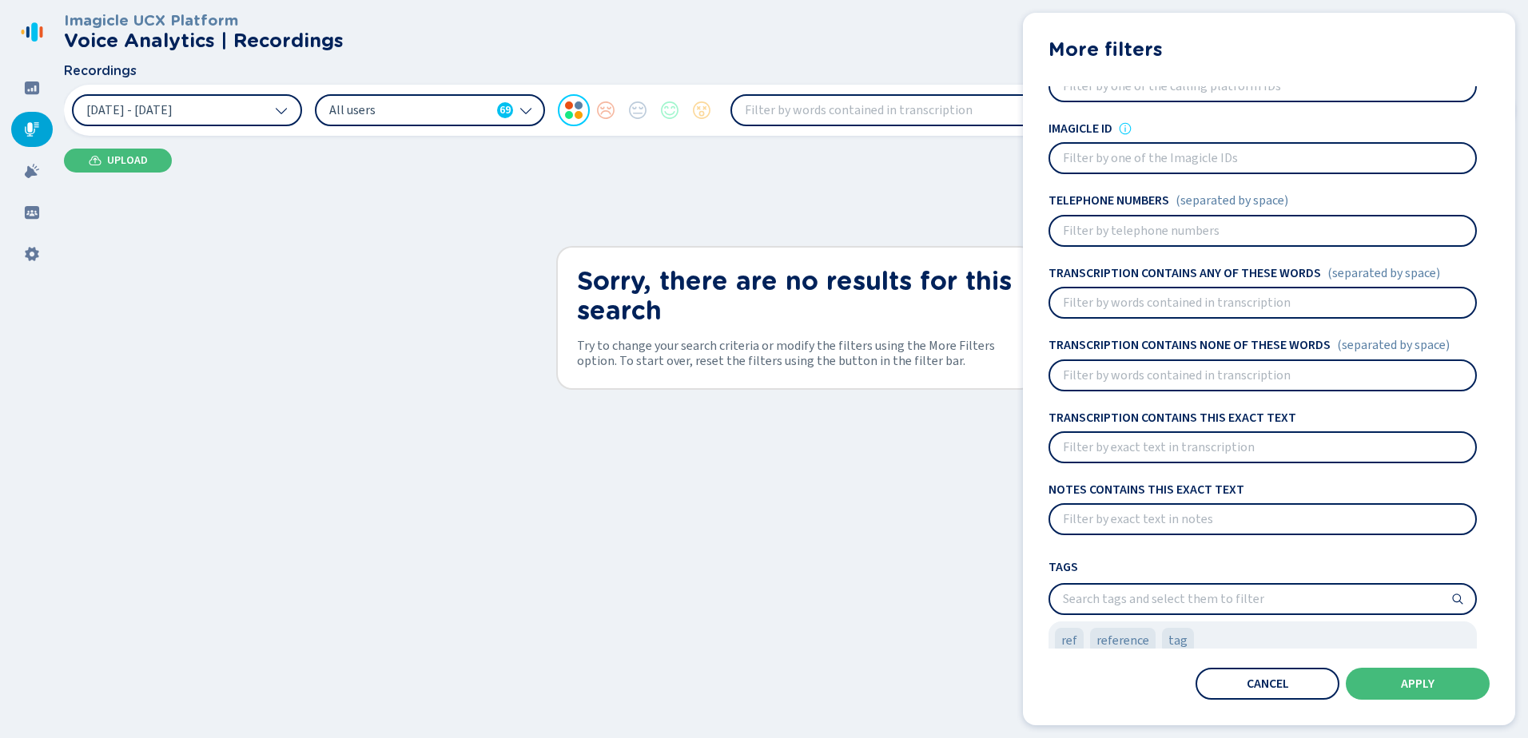
scroll to position [99, 0]
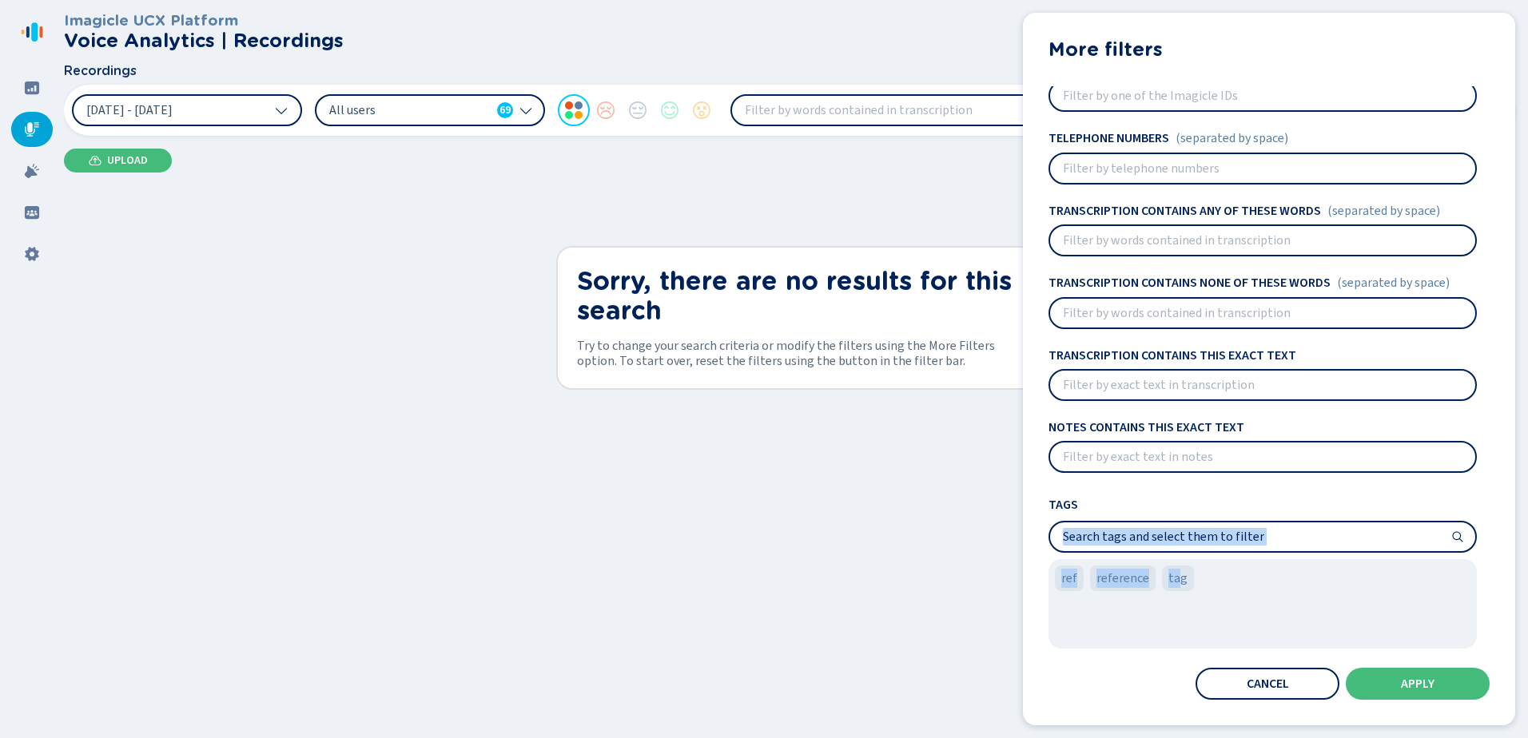
drag, startPoint x: 1177, startPoint y: 573, endPoint x: 1156, endPoint y: 522, distance: 55.2
click at [1156, 522] on div "Tags ref reference tag" at bounding box center [1262, 570] width 428 height 156
click at [1225, 587] on div "ref reference tag" at bounding box center [1262, 603] width 428 height 89
click at [1261, 683] on span "Cancel" at bounding box center [1268, 684] width 42 height 13
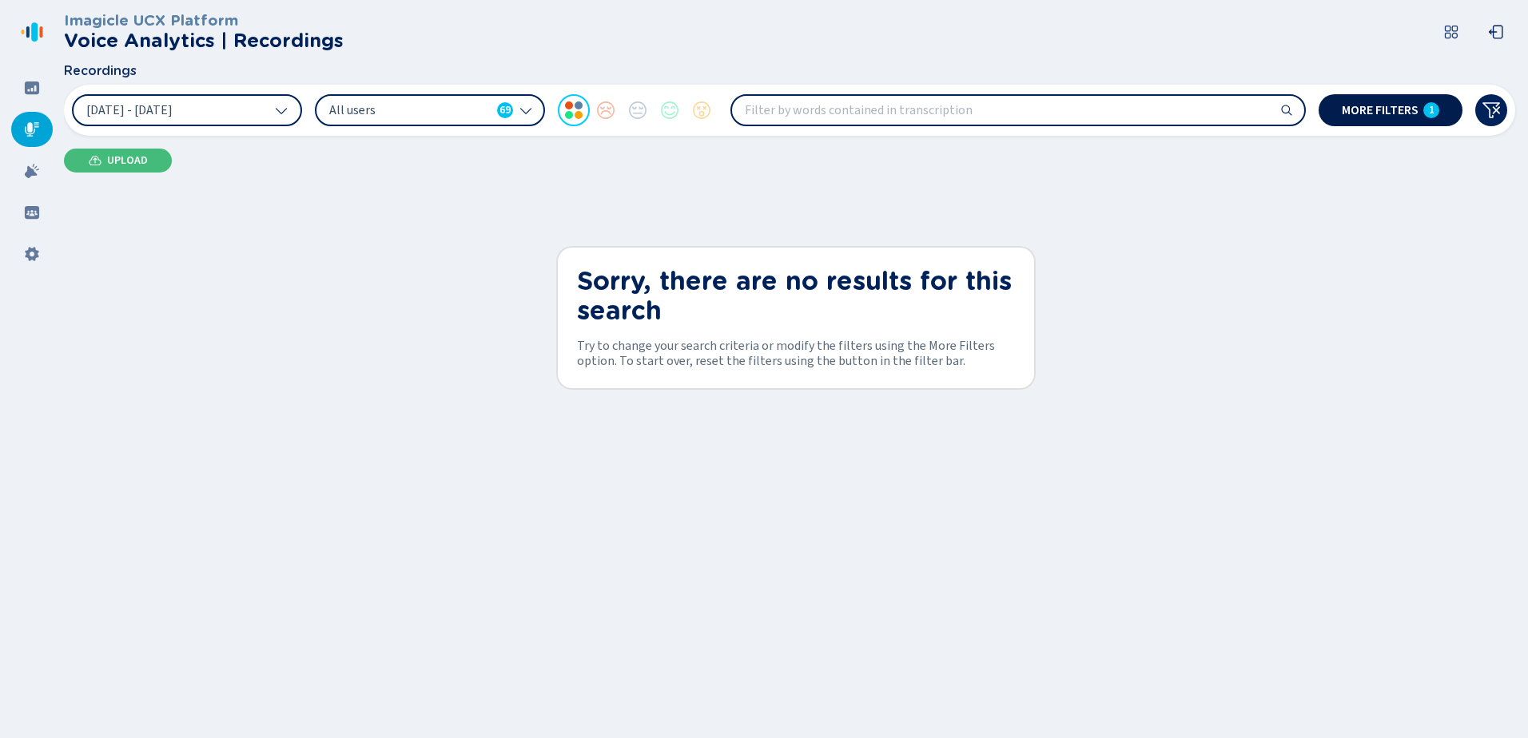
click at [1431, 113] on span "1" at bounding box center [1432, 110] width 6 height 13
click at [1100, 101] on input "search" at bounding box center [1018, 110] width 572 height 29
paste input "2025000043482"
type input "2025000043482"
click at [1400, 111] on span "More filters" at bounding box center [1380, 110] width 77 height 13
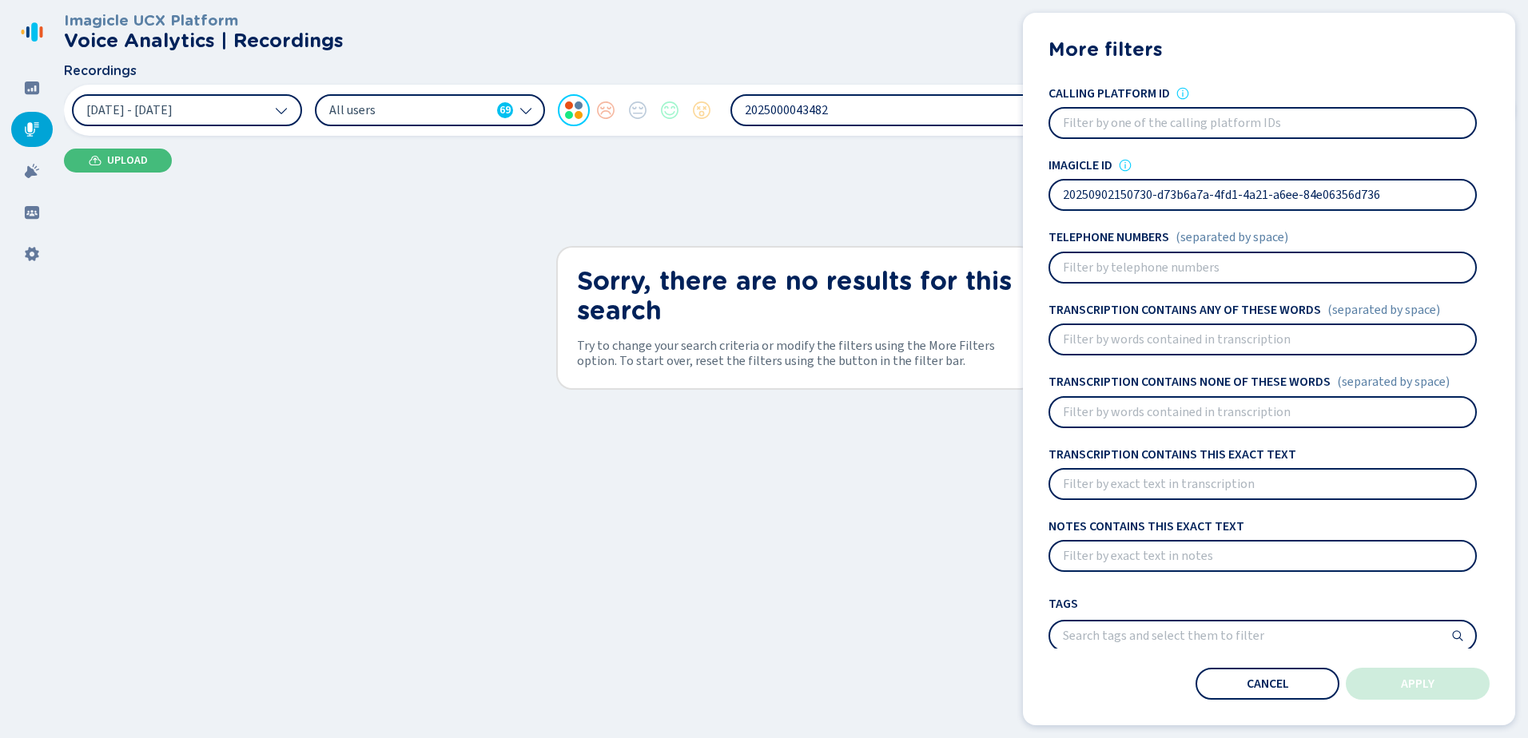
drag, startPoint x: 1395, startPoint y: 192, endPoint x: 920, endPoint y: 186, distance: 475.5
click at [920, 136] on div "Recordings [DATE] - [DATE] All users 69 2025000043482 More filters 1 More filte…" at bounding box center [789, 100] width 1451 height 72
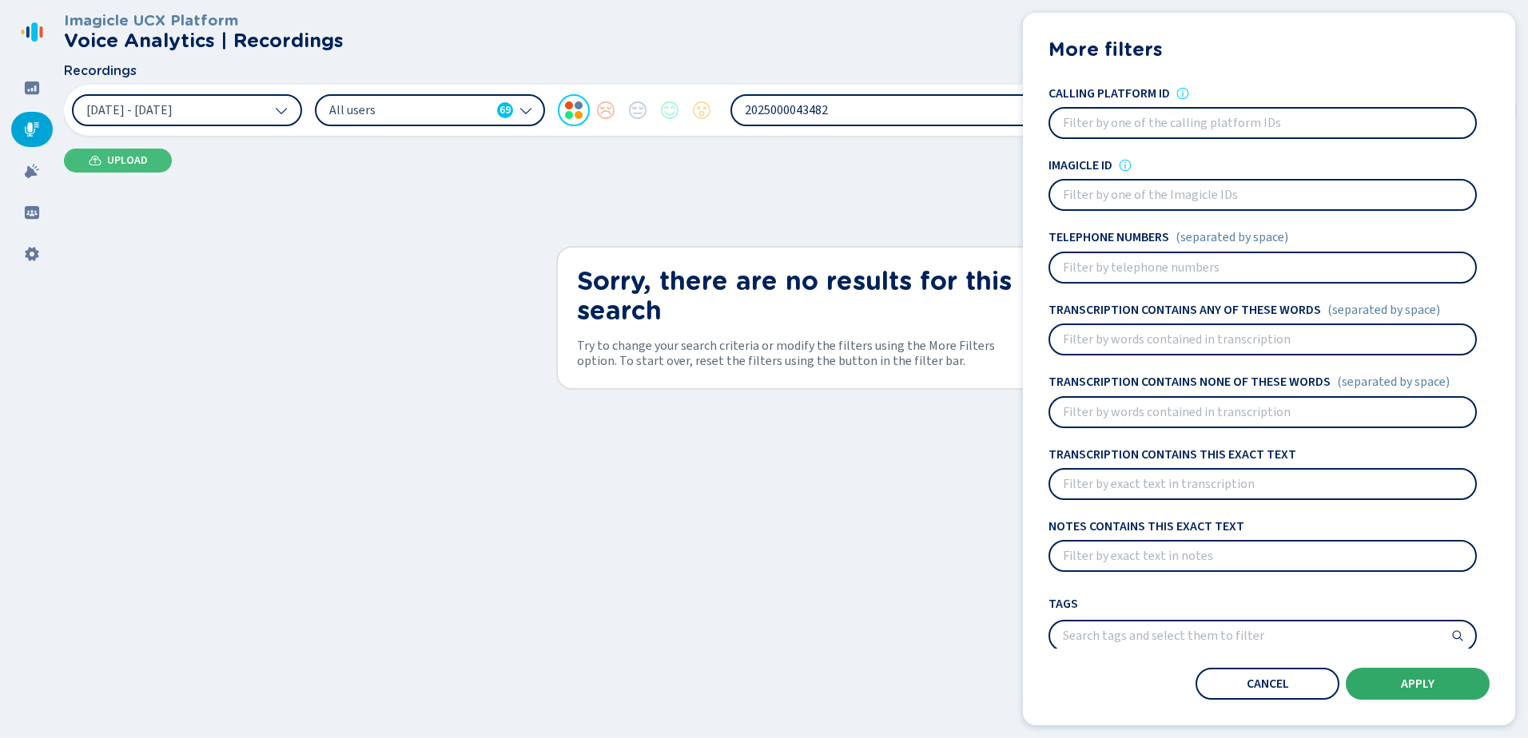
click at [1422, 687] on span "Apply" at bounding box center [1418, 684] width 34 height 13
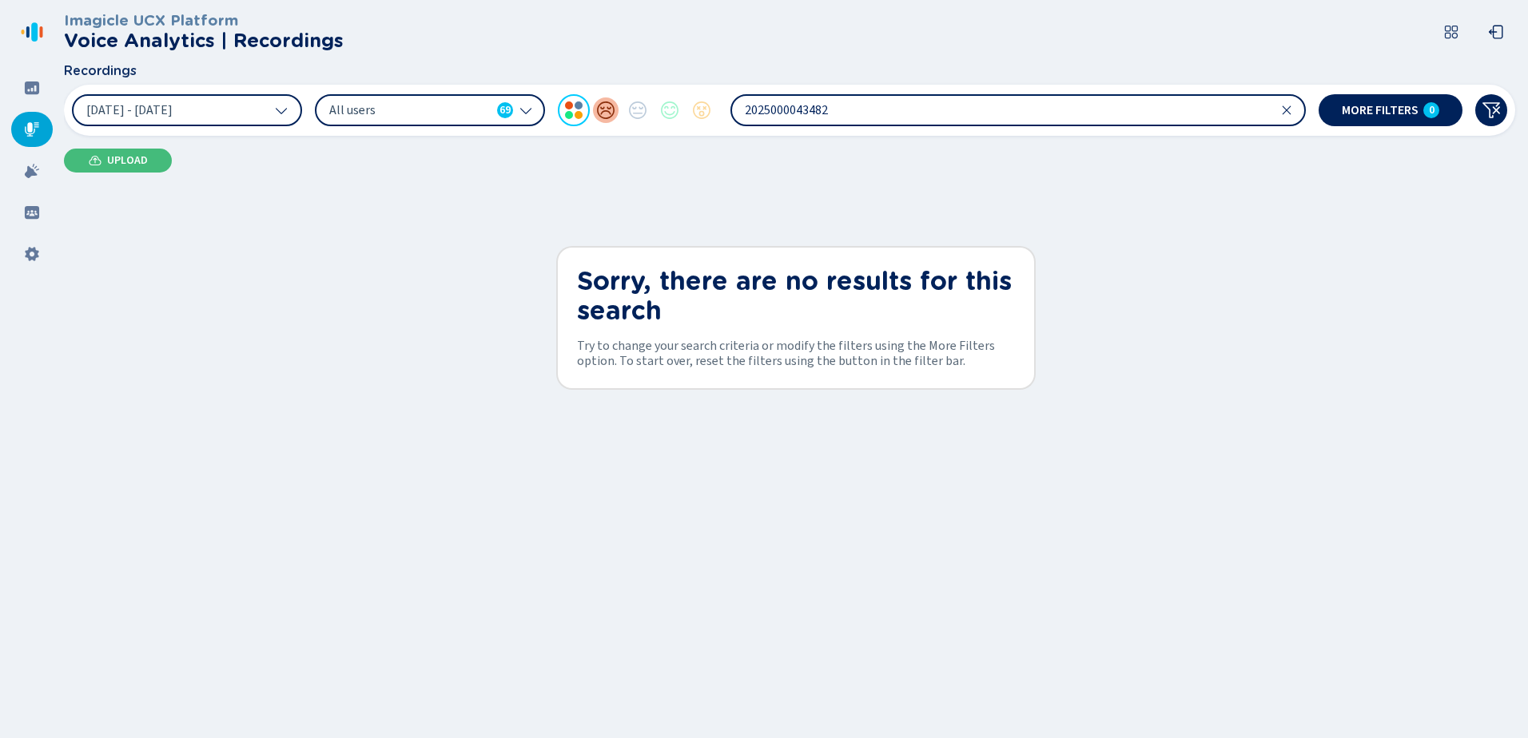
drag, startPoint x: 933, startPoint y: 113, endPoint x: 593, endPoint y: 101, distance: 339.8
click at [587, 101] on div "[DATE] - [DATE] All users 69 2025000043482" at bounding box center [689, 110] width 1234 height 32
click at [1404, 104] on span "More filters" at bounding box center [1380, 110] width 77 height 13
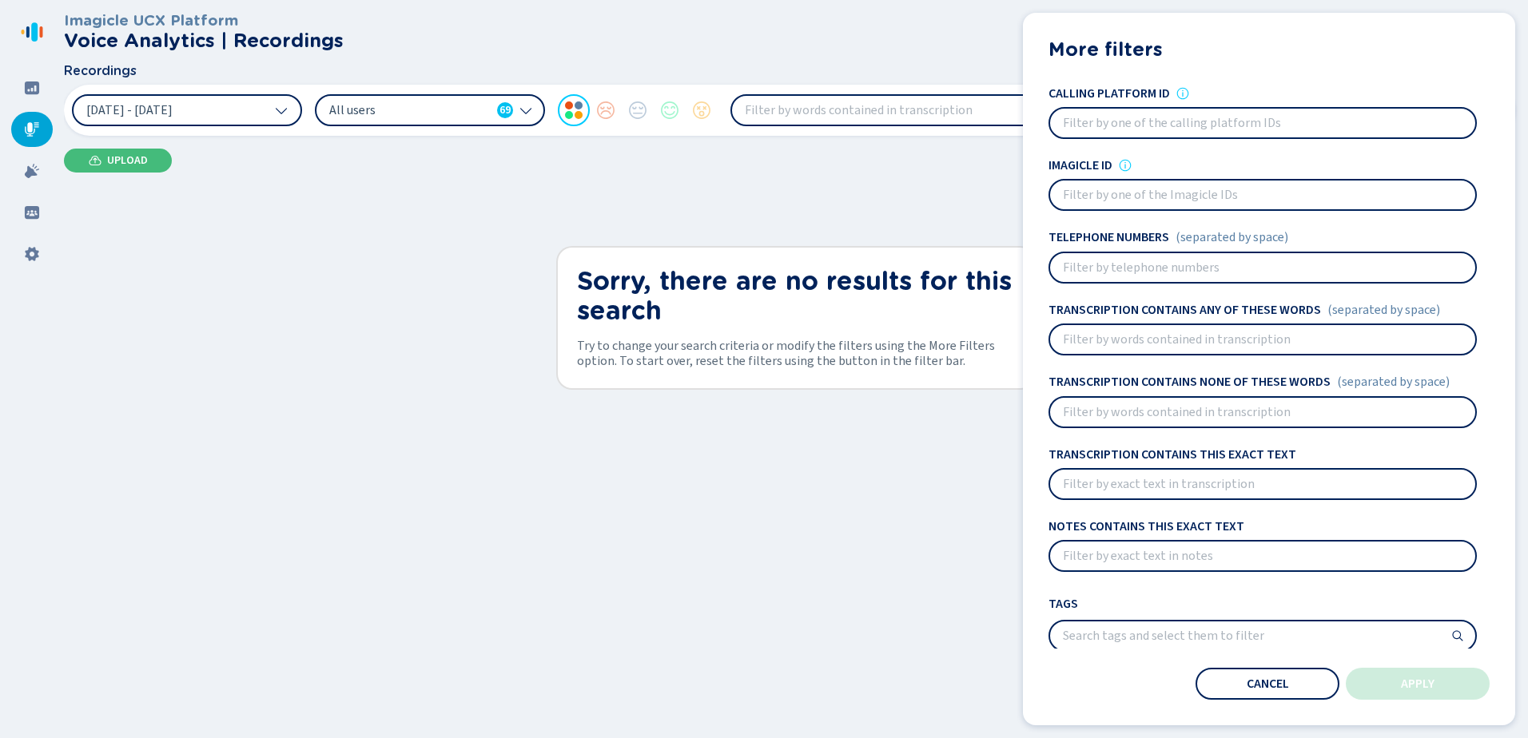
click at [1103, 193] on input at bounding box center [1262, 195] width 425 height 29
paste input "2025000043482"
type input "2025000043482"
click at [1408, 679] on span "Apply" at bounding box center [1418, 684] width 34 height 13
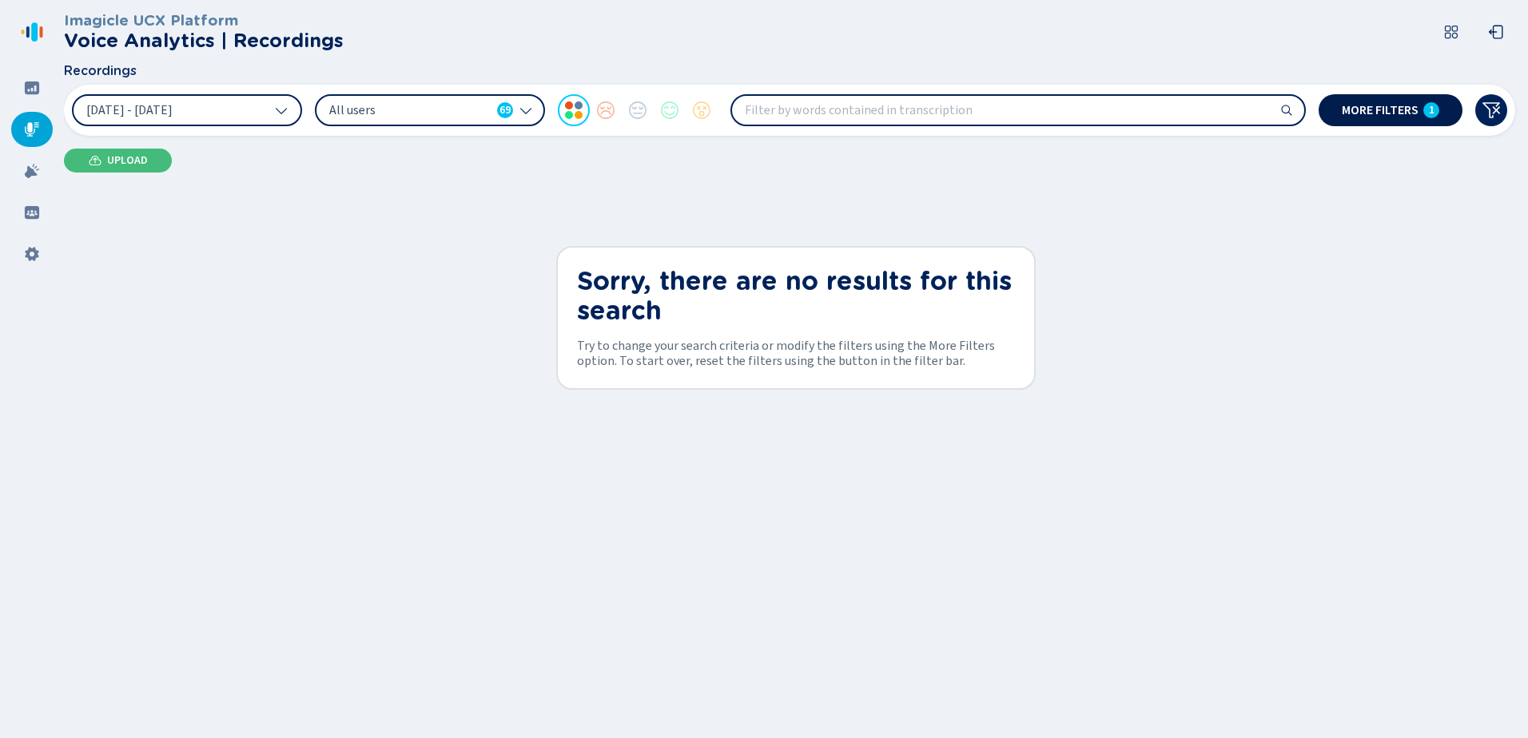
click at [1382, 115] on span "More filters" at bounding box center [1380, 110] width 77 height 13
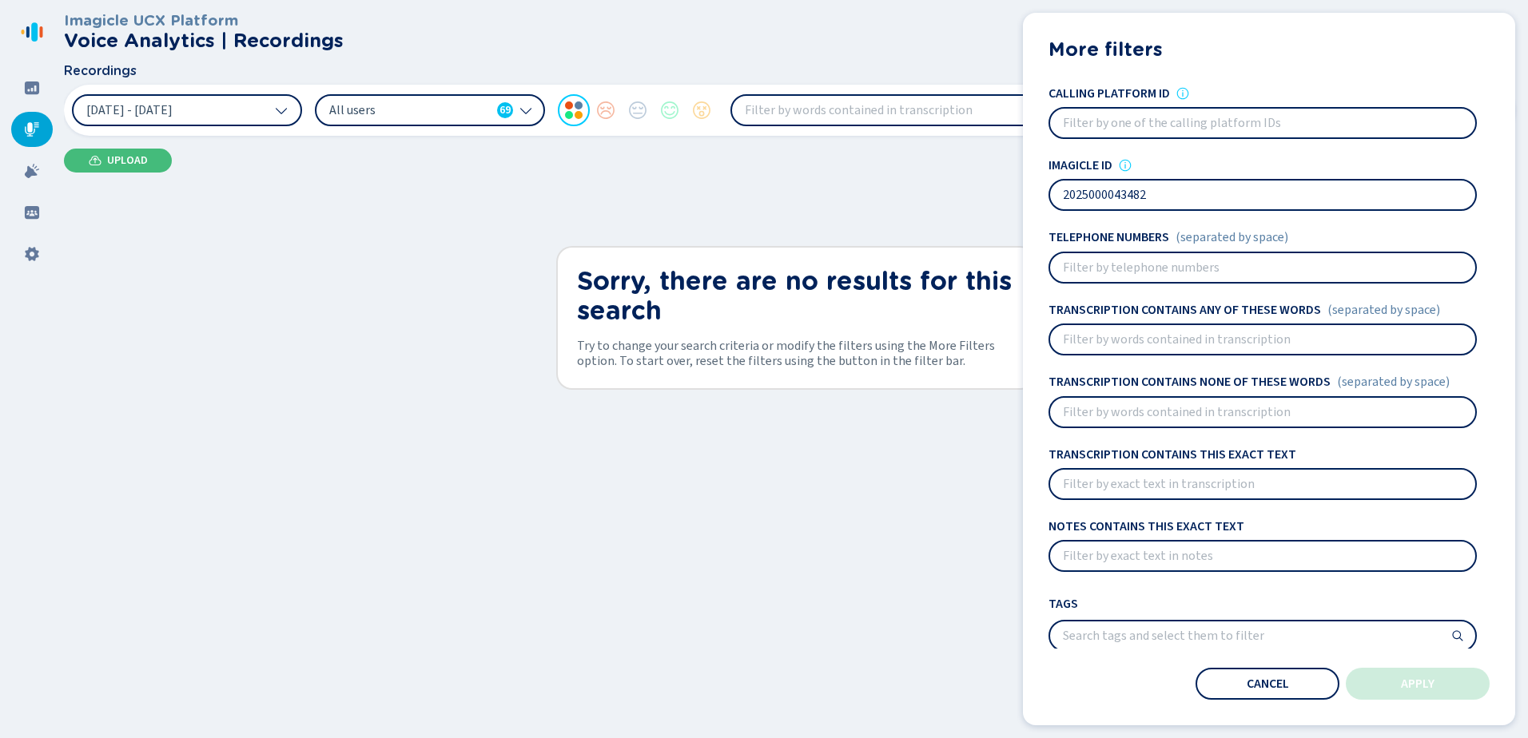
click at [1205, 129] on input at bounding box center [1262, 123] width 425 height 29
paste input "2025000043482"
type input "2025000043482"
drag, startPoint x: 1173, startPoint y: 194, endPoint x: 1036, endPoint y: 205, distance: 137.0
click at [1036, 205] on div "More filters Users All users 69 Sentiments Calling platform ID 2025000043482 Im…" at bounding box center [1269, 369] width 492 height 713
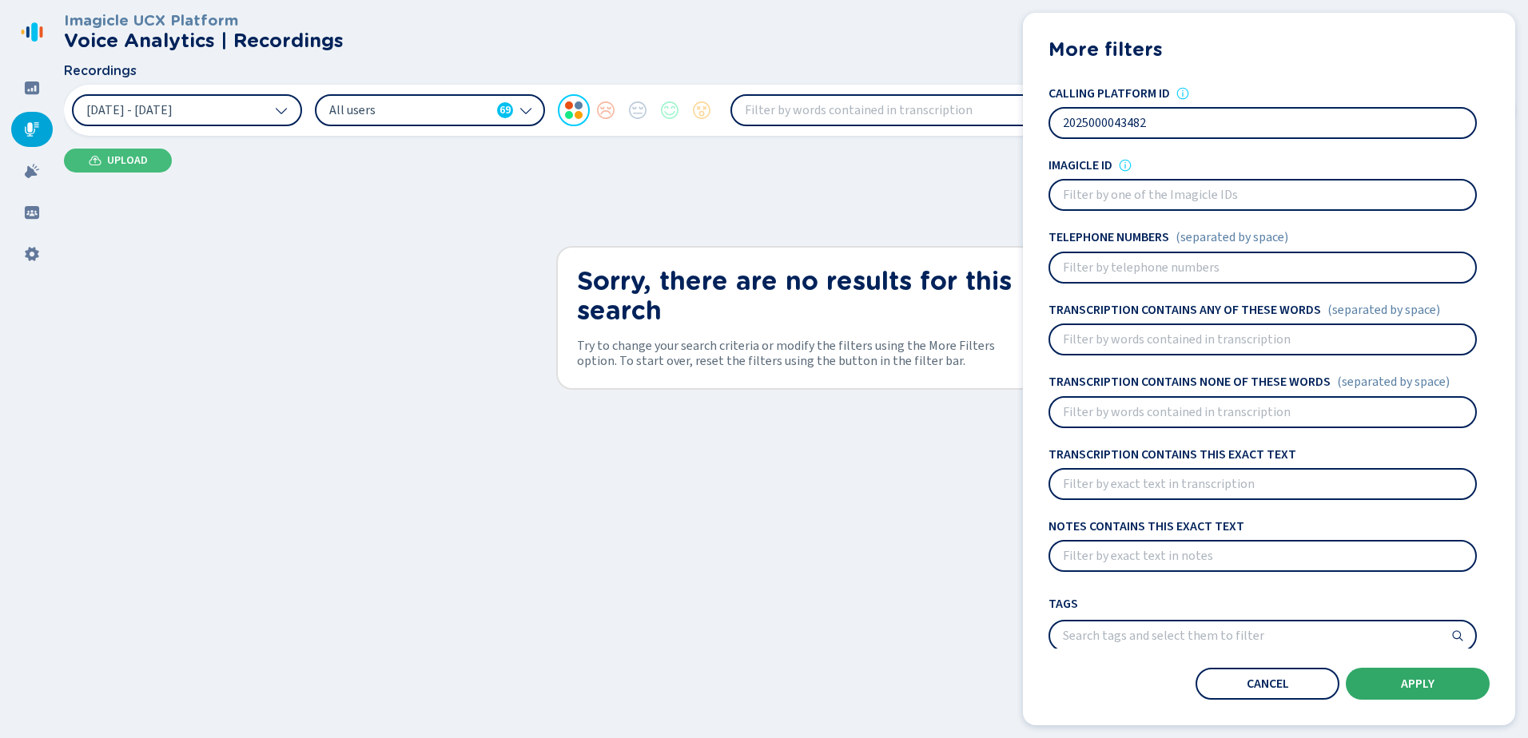
click at [1420, 689] on span "Apply" at bounding box center [1418, 684] width 34 height 13
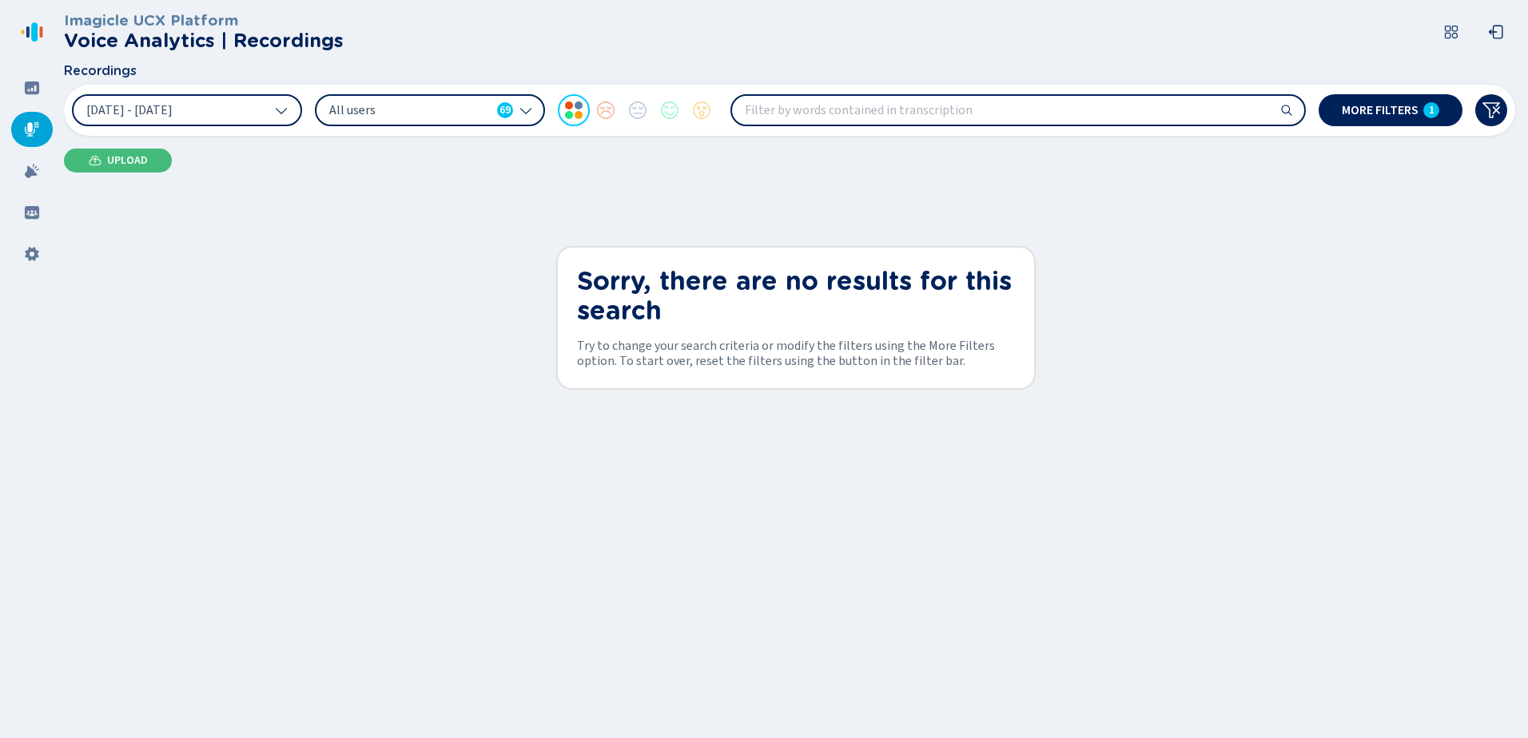
click at [1288, 109] on icon at bounding box center [1286, 110] width 13 height 13
click at [1372, 100] on button "More filters 1" at bounding box center [1390, 110] width 144 height 32
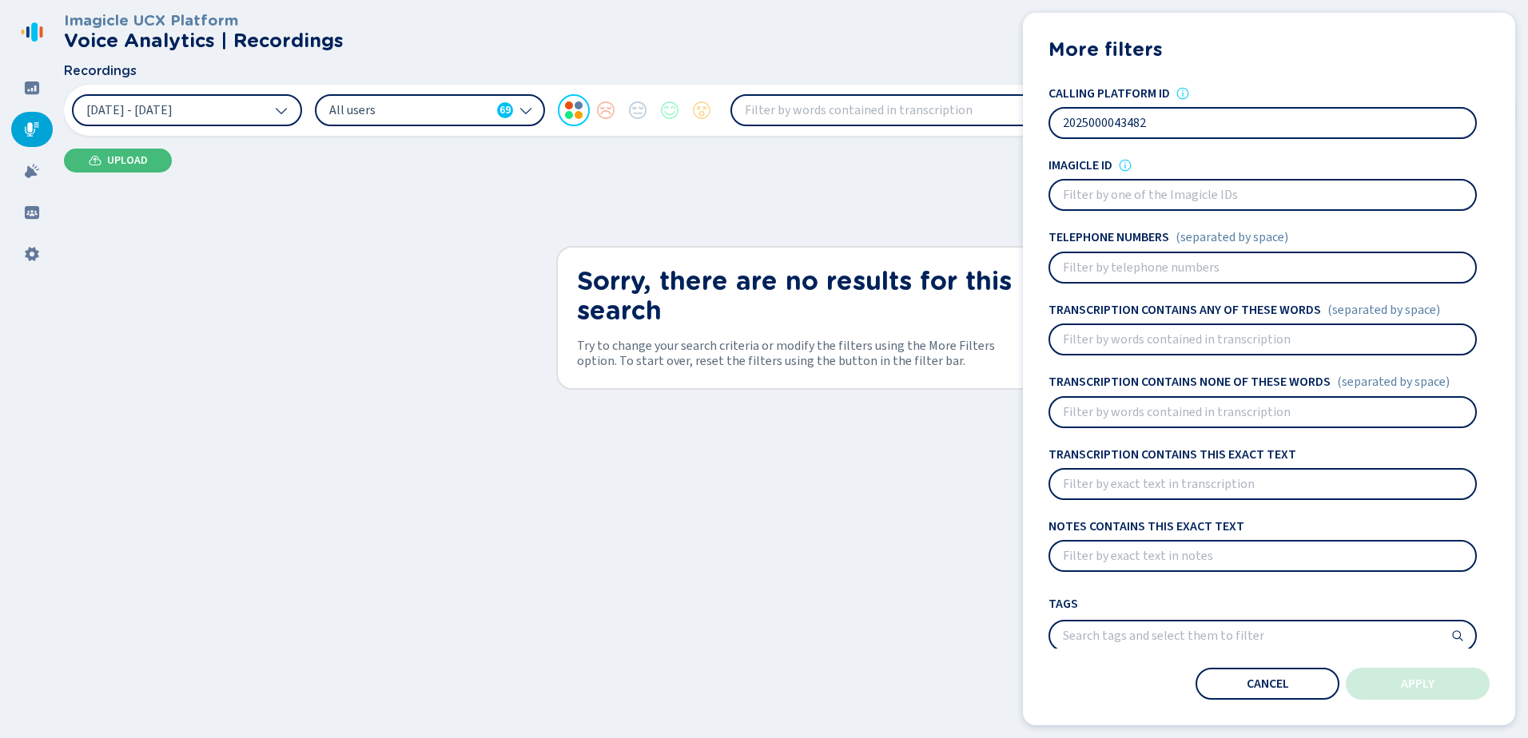
drag, startPoint x: 1171, startPoint y: 123, endPoint x: 1017, endPoint y: 129, distance: 153.6
click at [1017, 129] on div "[DATE] - [DATE] All users 69 More filters 1 More filters Users All users 69 Sen…" at bounding box center [789, 110] width 1451 height 51
click at [1081, 190] on input at bounding box center [1262, 195] width 425 height 29
paste input "f6312541-c494-45be-9674-ceb3bf561e24"
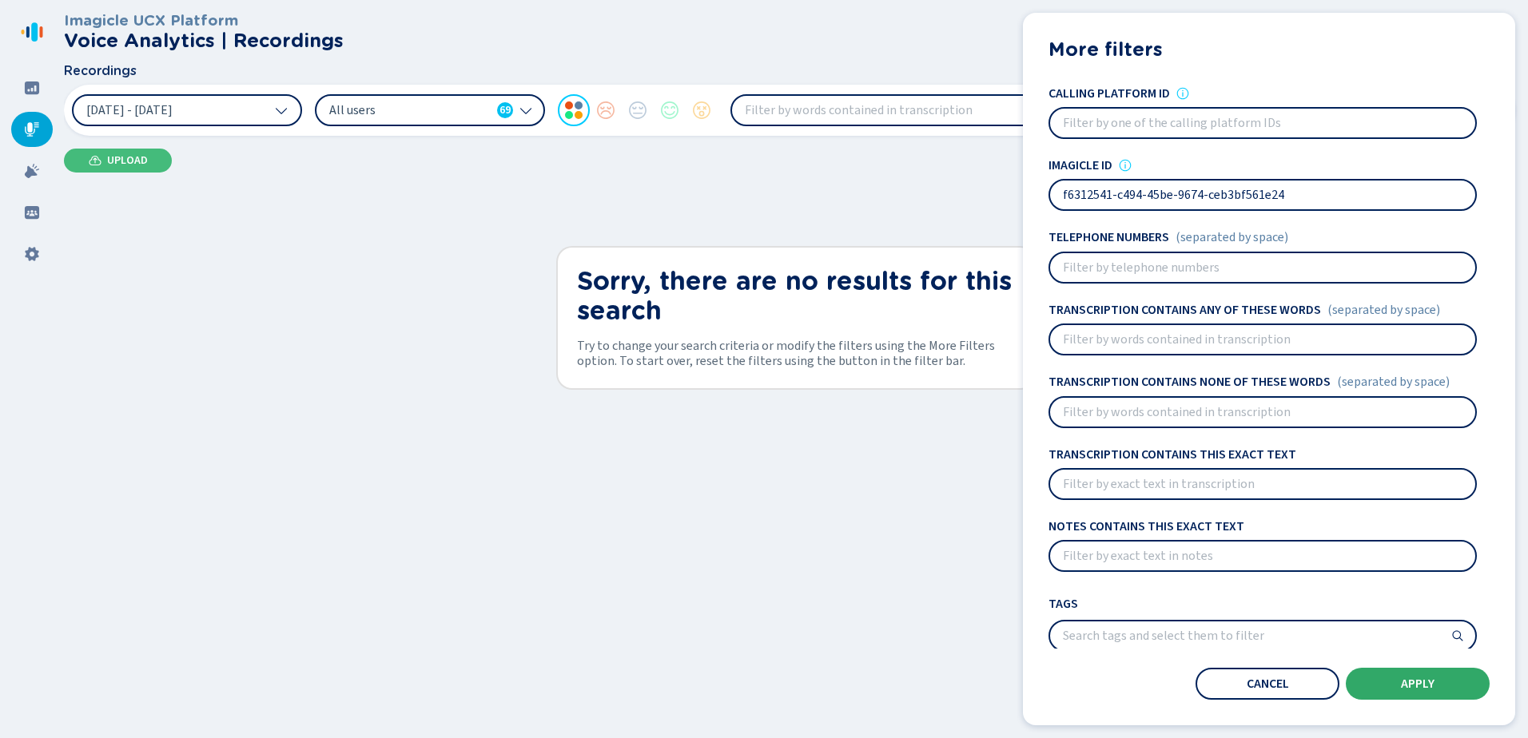
type input "f6312541-c494-45be-9674-ceb3bf561e24"
click at [1405, 681] on span "Apply" at bounding box center [1418, 684] width 34 height 13
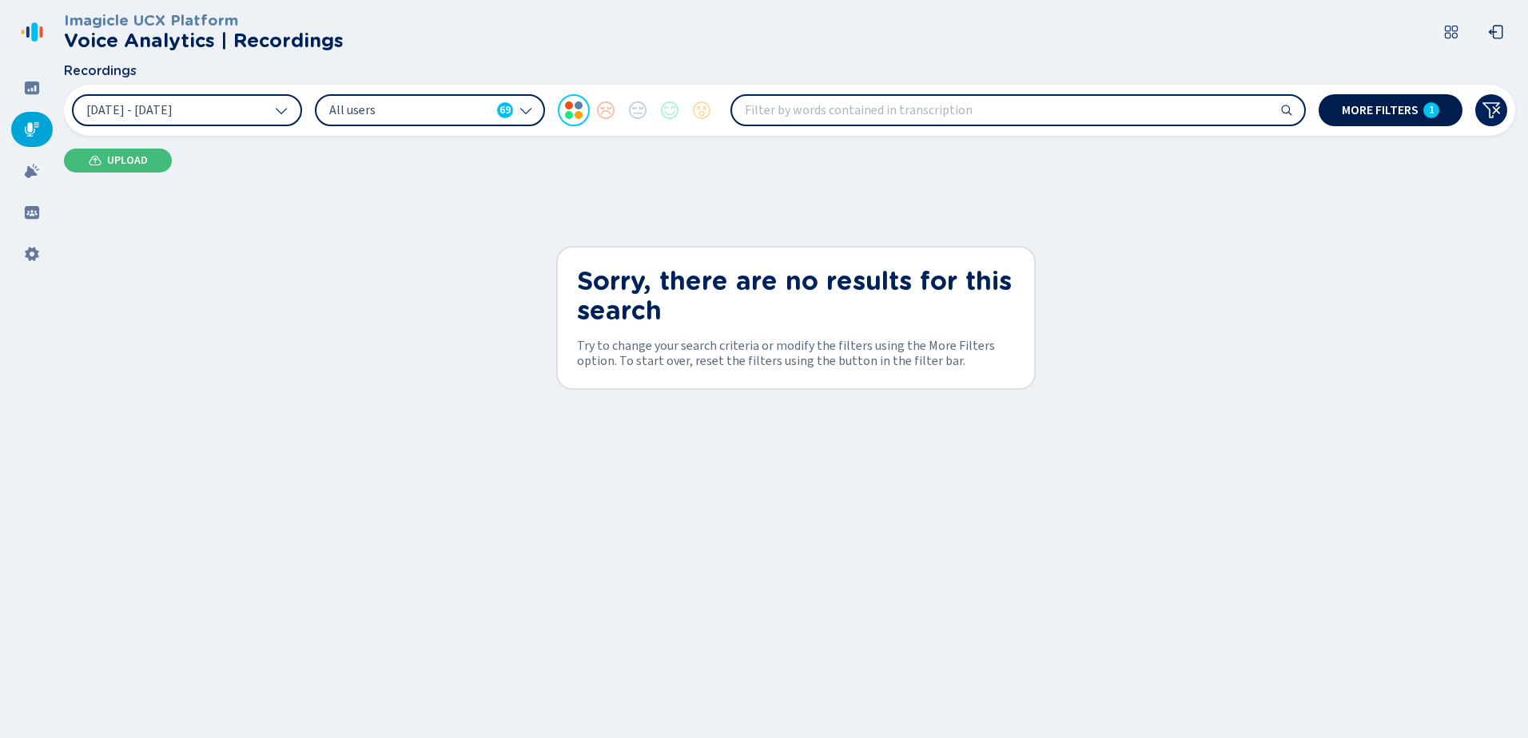
click at [1372, 106] on span "More filters" at bounding box center [1380, 110] width 77 height 13
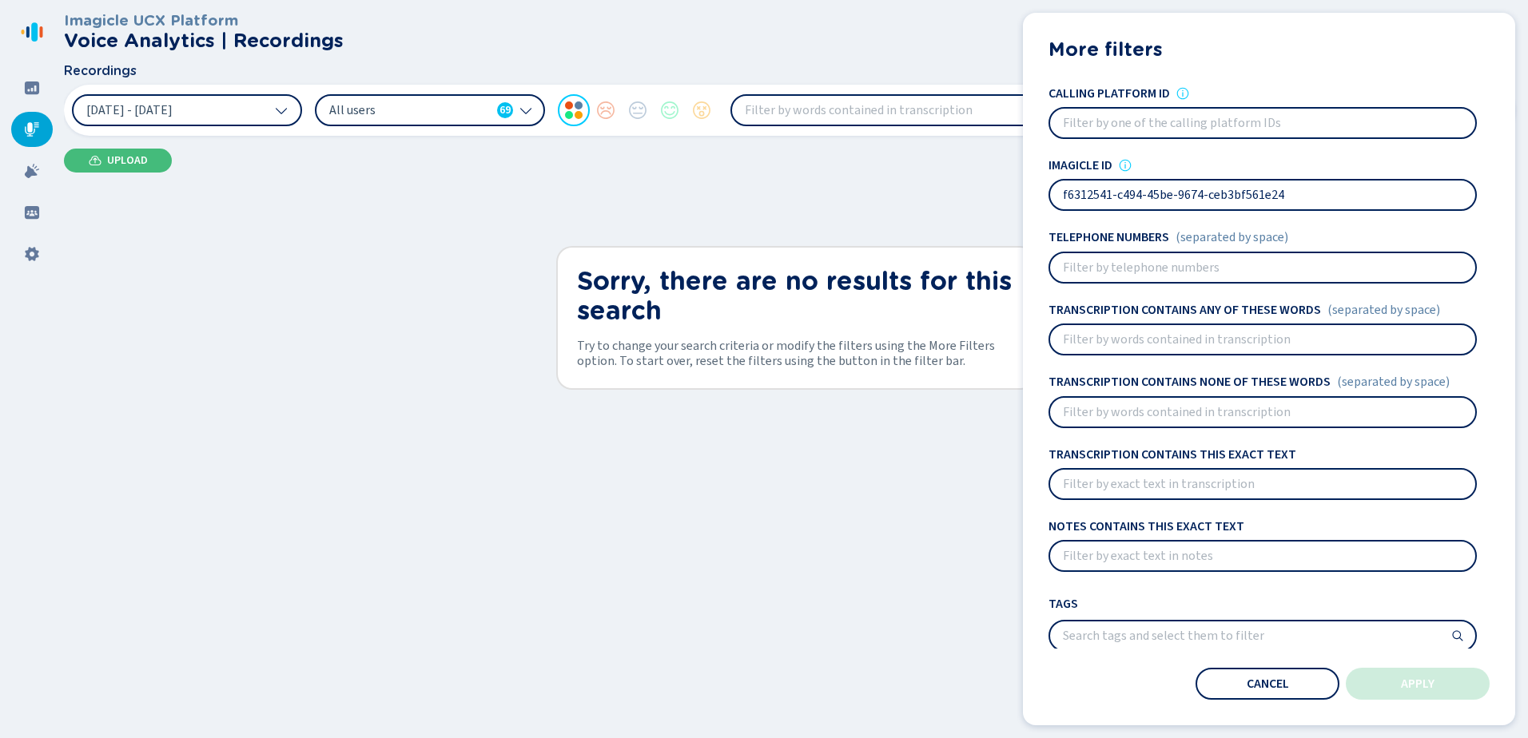
drag, startPoint x: 1321, startPoint y: 193, endPoint x: 818, endPoint y: 168, distance: 503.3
click at [818, 136] on div "Recordings [DATE] - [DATE] All users 69 More filters 1 More filters Users All u…" at bounding box center [789, 100] width 1451 height 72
click at [1167, 113] on input at bounding box center [1262, 123] width 425 height 29
paste input "f6312541-c494-45be-9674-ceb3bf561e24"
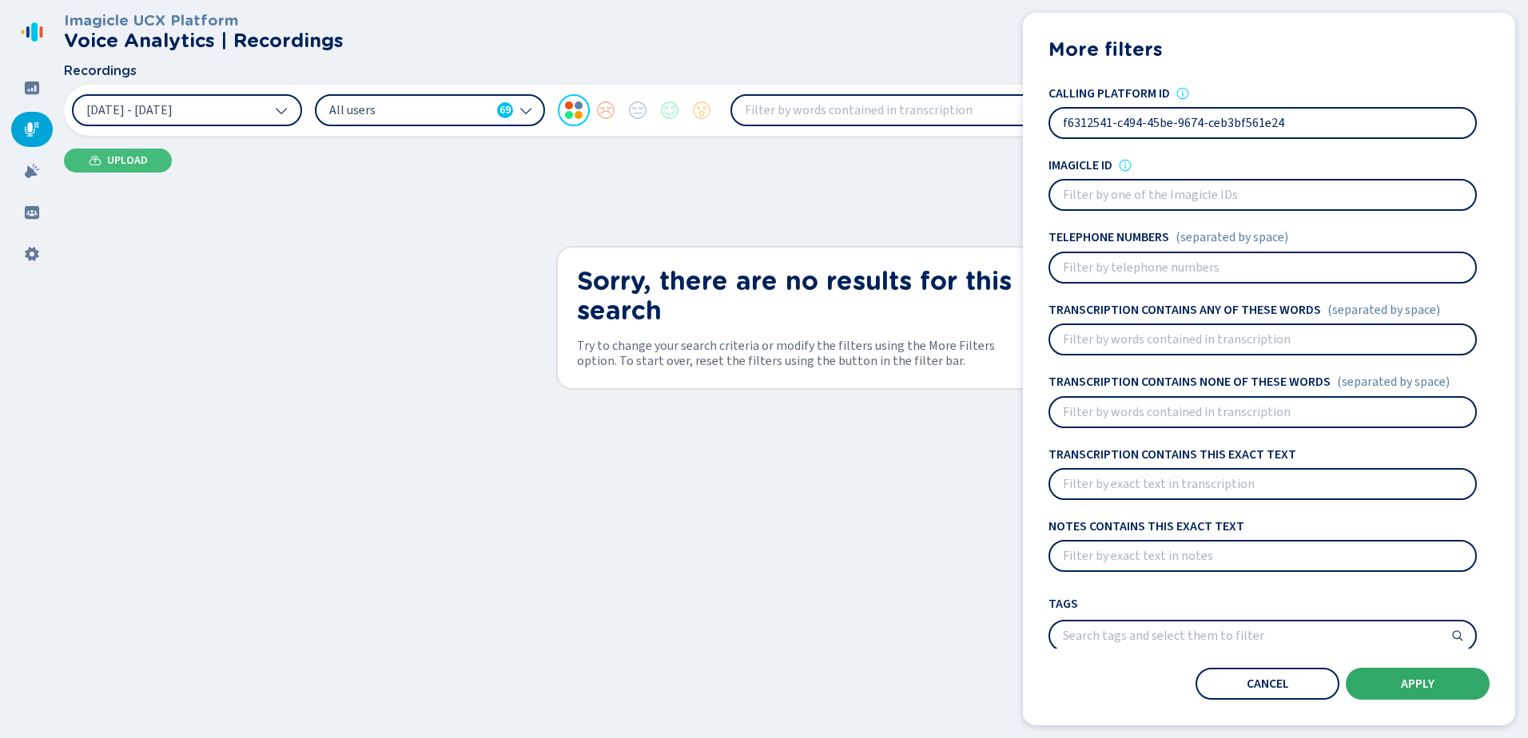
type input "f6312541-c494-45be-9674-ceb3bf561e24"
click at [1399, 682] on button "Apply" at bounding box center [1418, 684] width 144 height 32
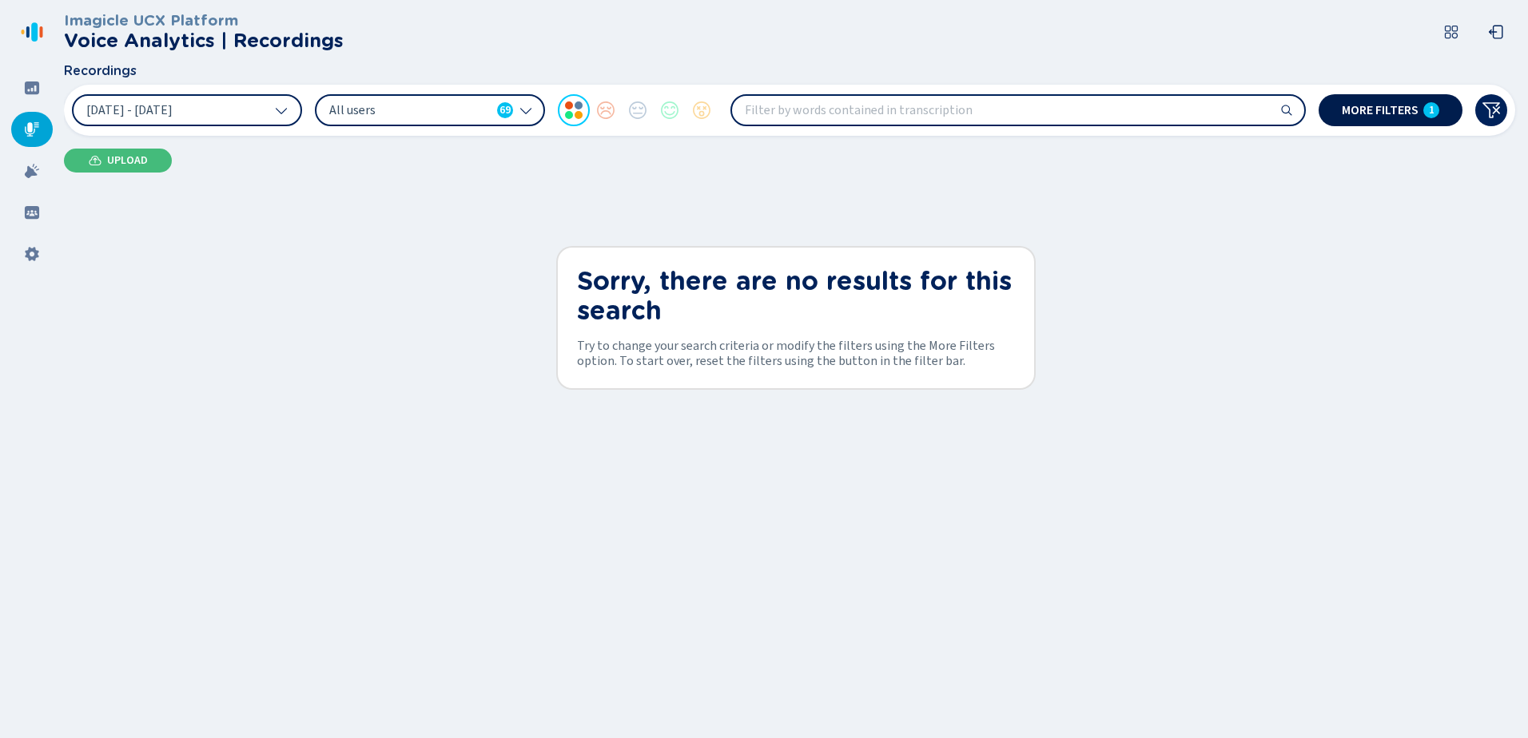
click at [1368, 108] on span "More filters" at bounding box center [1380, 110] width 77 height 13
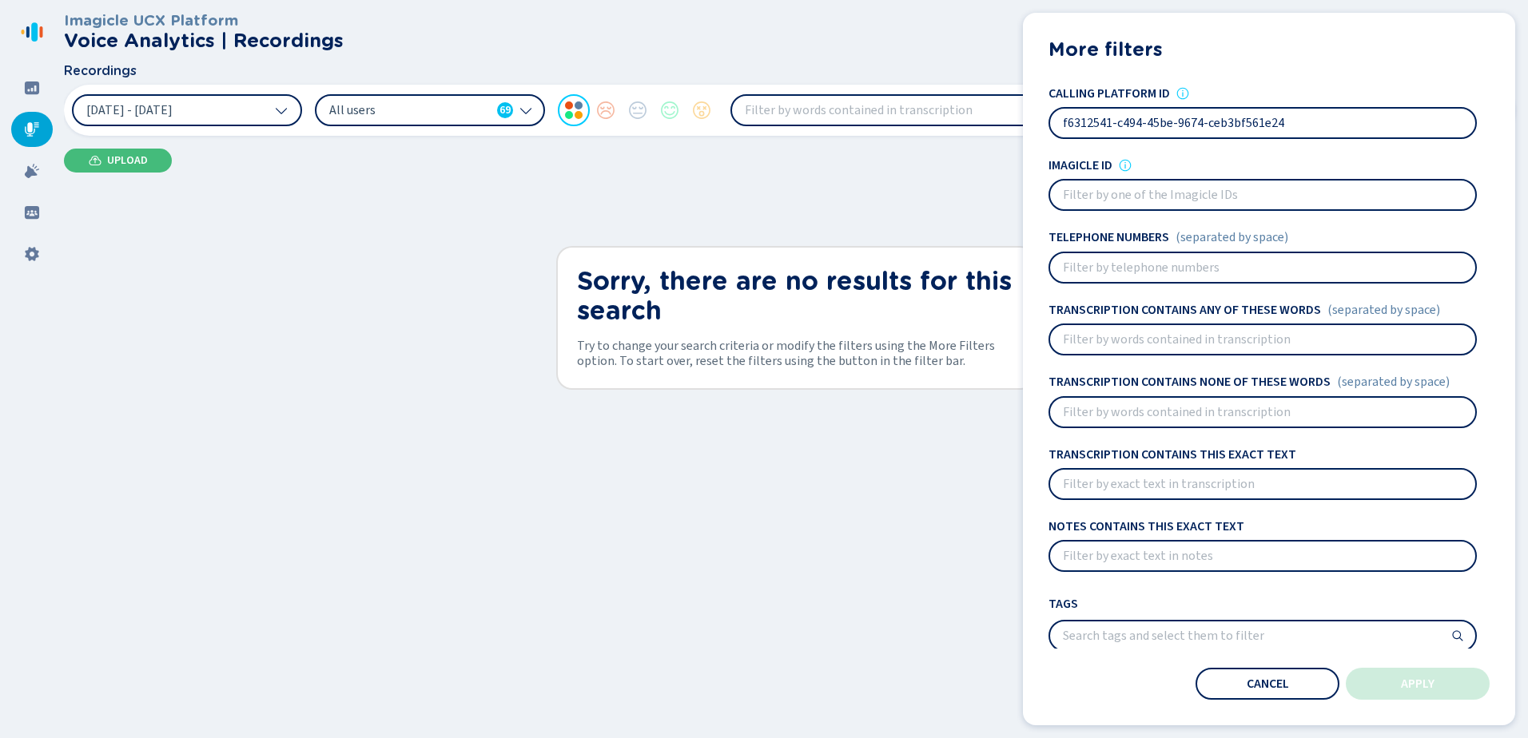
drag, startPoint x: 1335, startPoint y: 116, endPoint x: 769, endPoint y: 114, distance: 566.5
click at [769, 114] on div "[DATE] - [DATE] All users 69 More filters 1 More filters Users All users 69 Sen…" at bounding box center [789, 110] width 1451 height 51
paste input "3147096"
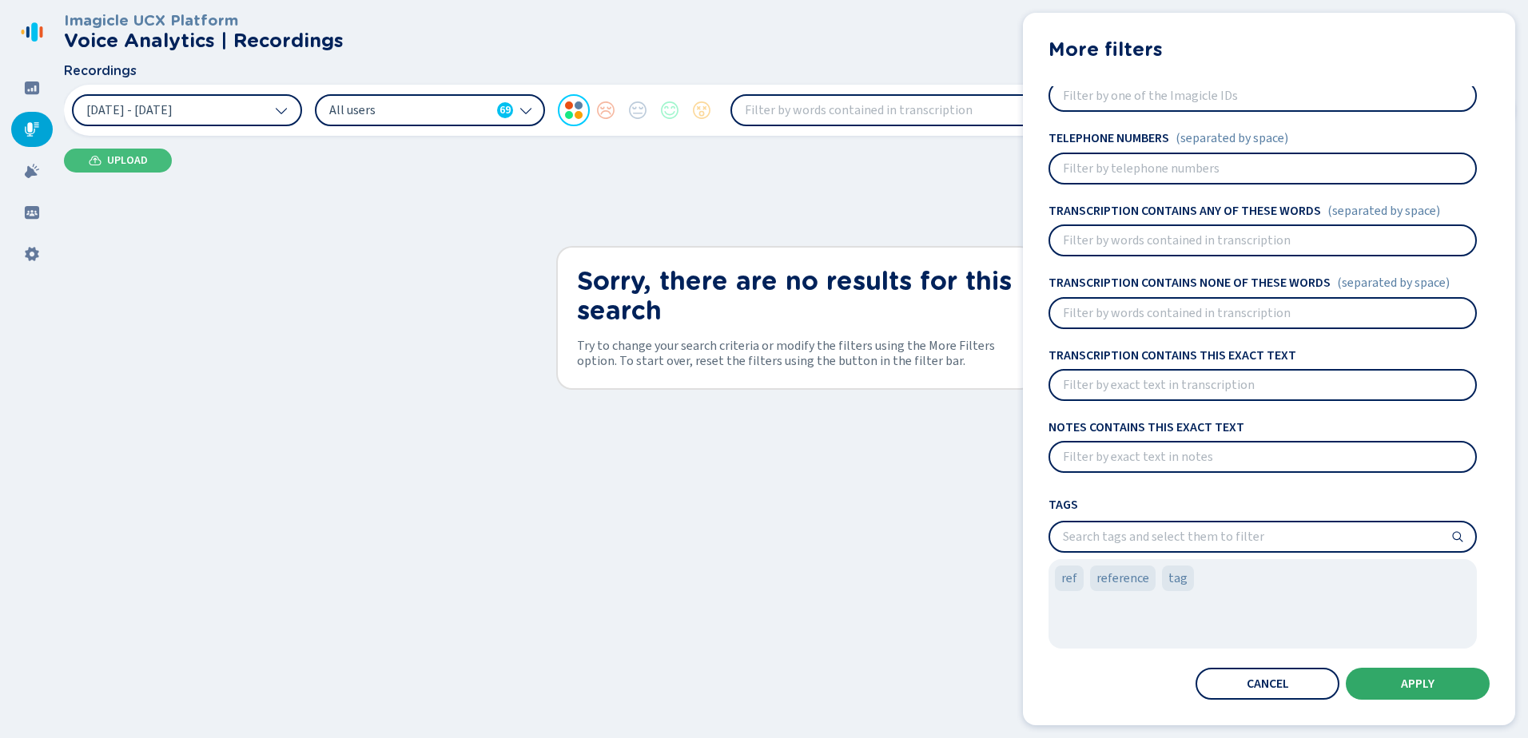
type input "3147096"
click at [1396, 681] on button "Apply" at bounding box center [1418, 684] width 144 height 32
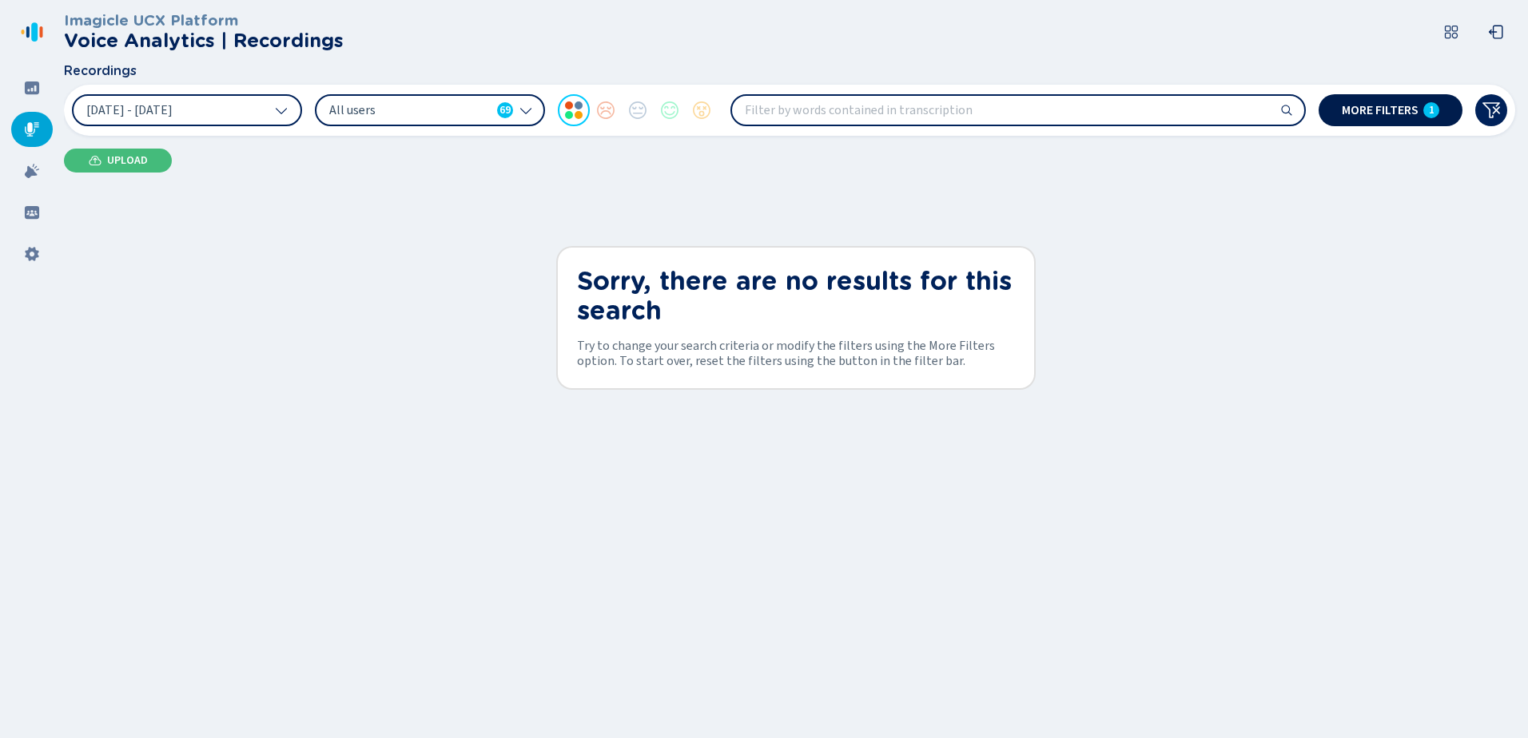
click at [1374, 108] on span "More filters" at bounding box center [1380, 110] width 77 height 13
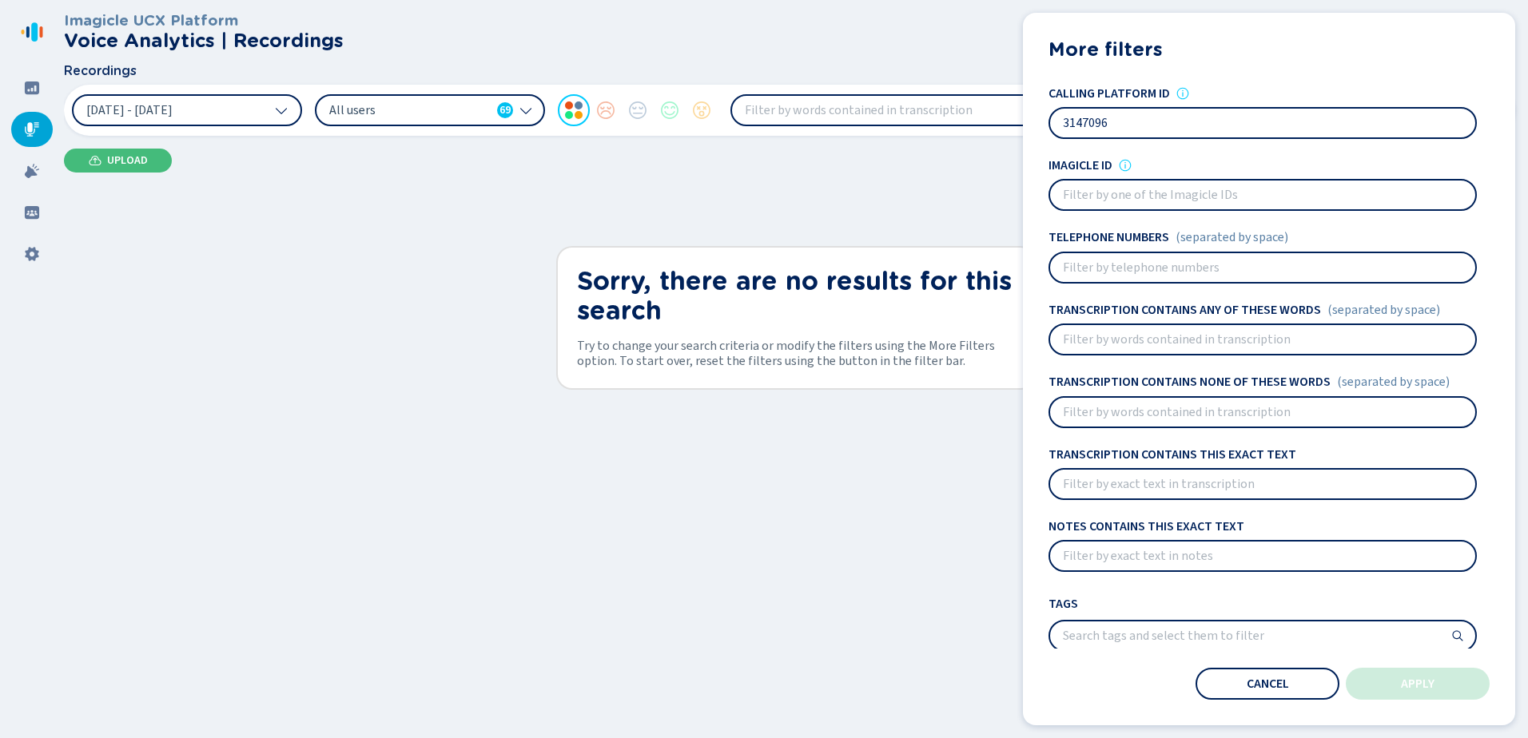
click at [1135, 189] on input at bounding box center [1262, 195] width 425 height 29
paste input "664f3df17cfff80c12acbd96600b97f393615cc8a16fd70f1dd94fc4dca8e08f"
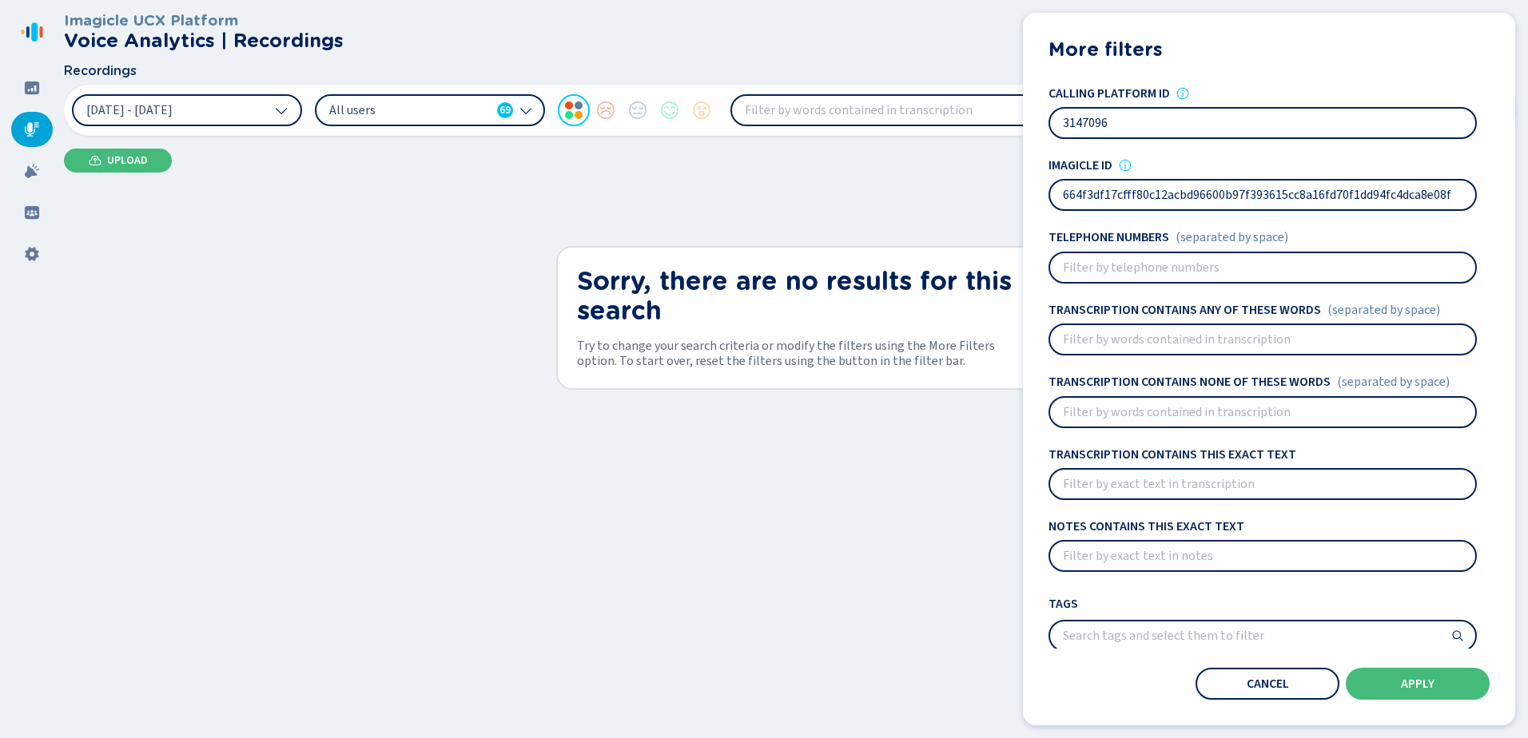
type input "664f3df17cfff80c12acbd96600b97f393615cc8a16fd70f1dd94fc4dca8e08f"
drag, startPoint x: 1128, startPoint y: 119, endPoint x: 1037, endPoint y: 119, distance: 91.1
click at [1037, 119] on div "More filters Users All users 69 Sentiments Calling platform ID 3147096 Imagicle…" at bounding box center [1269, 369] width 492 height 713
click at [1394, 686] on button "Apply" at bounding box center [1418, 684] width 144 height 32
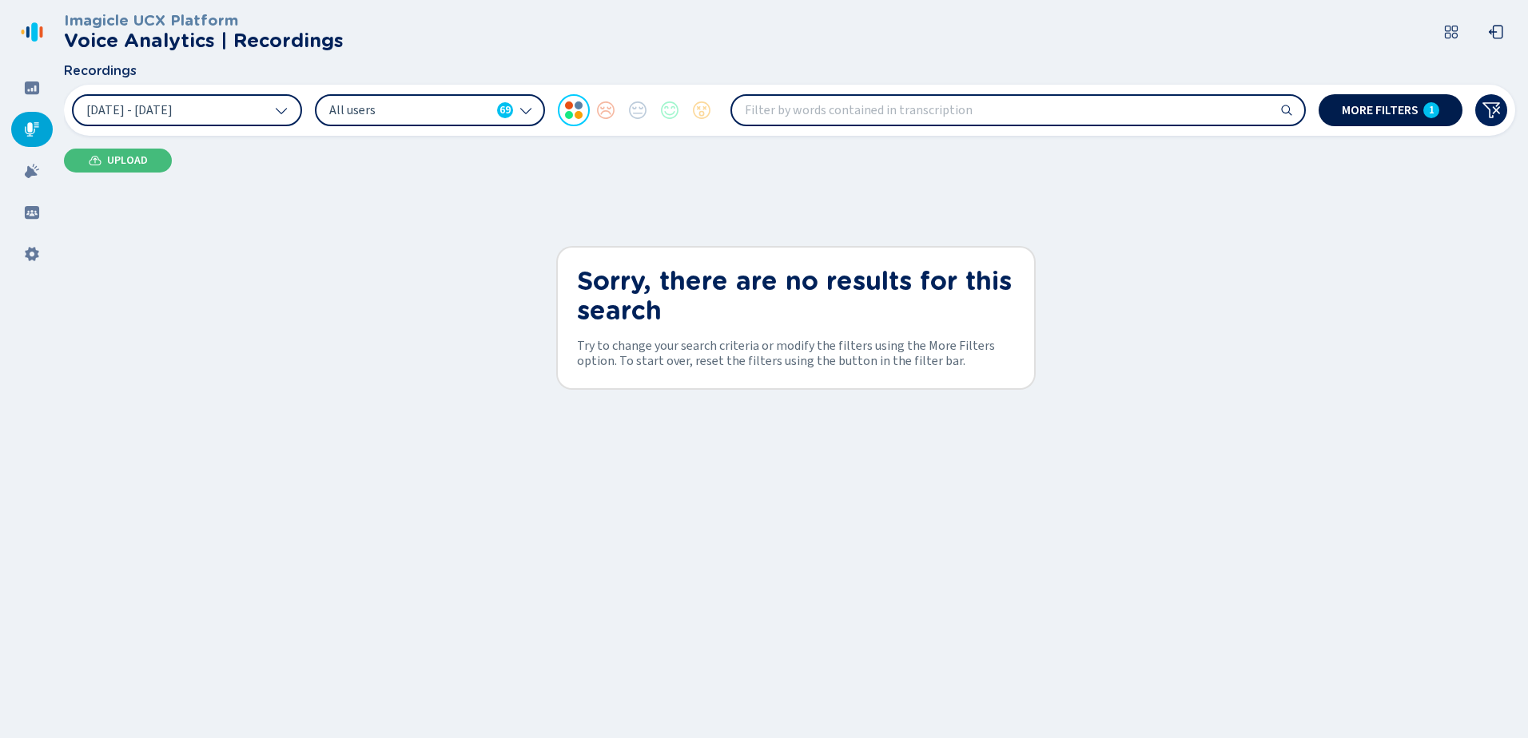
click at [1359, 107] on span "More filters" at bounding box center [1380, 110] width 77 height 13
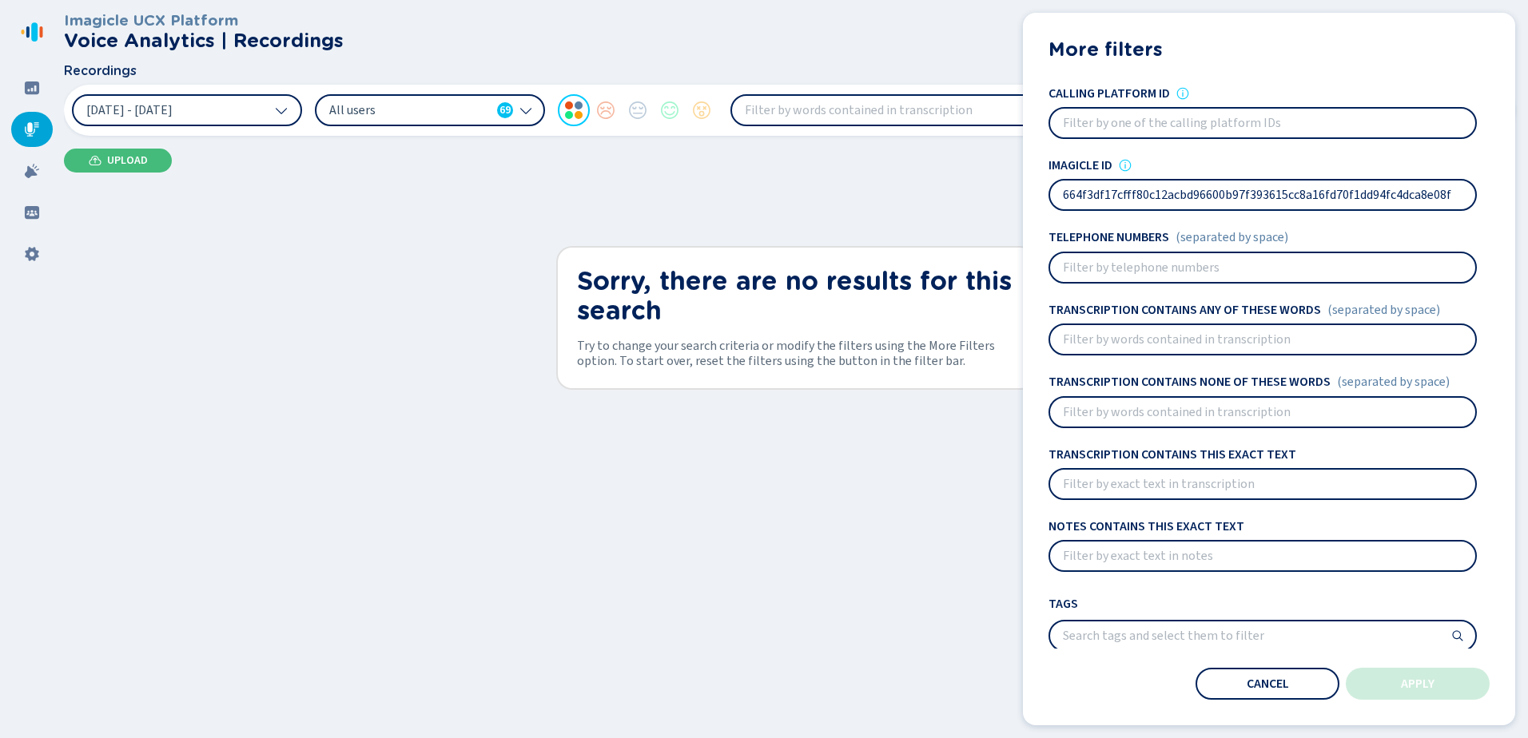
click at [1113, 127] on input at bounding box center [1262, 123] width 425 height 29
paste input "664f3df17cfff80c12acbd96600b97f393615cc8a16fd70f1dd94fc4dca8e08f"
type input "664f3df17cfff80c12acbd96600b97f393615cc8a16fd70f1dd94fc4dca8e08f"
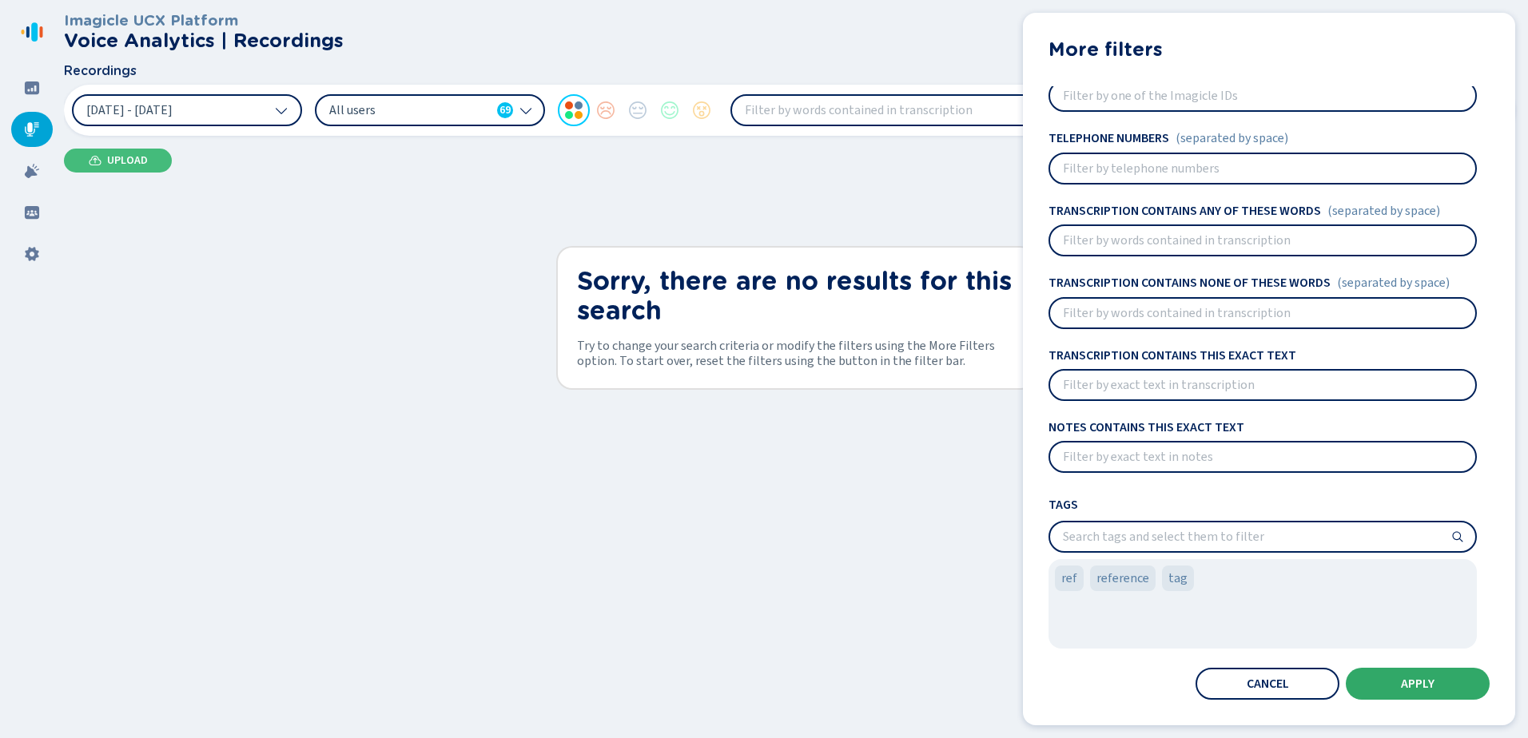
click at [1418, 688] on span "Apply" at bounding box center [1418, 684] width 34 height 13
